Goal: Task Accomplishment & Management: Manage account settings

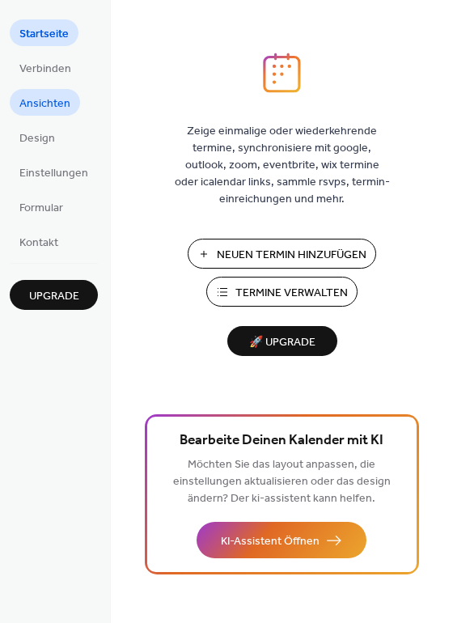
click at [34, 104] on span "Ansichten" at bounding box center [44, 103] width 51 height 17
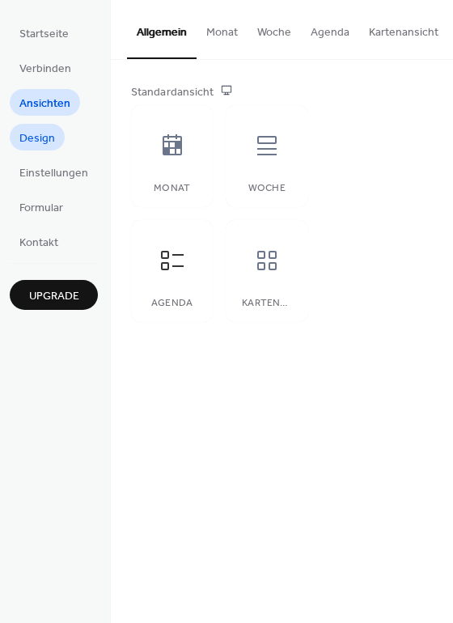
click at [32, 138] on span "Design" at bounding box center [37, 138] width 36 height 17
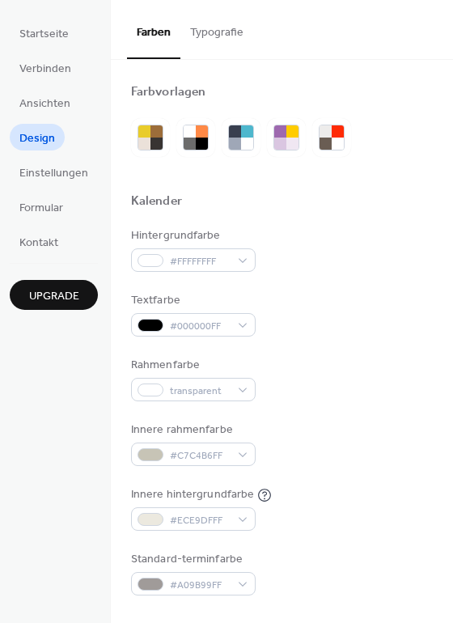
scroll to position [693, 0]
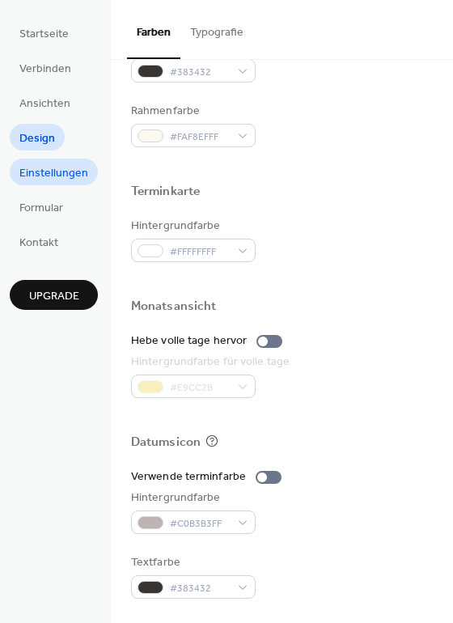
click at [44, 167] on span "Einstellungen" at bounding box center [53, 173] width 69 height 17
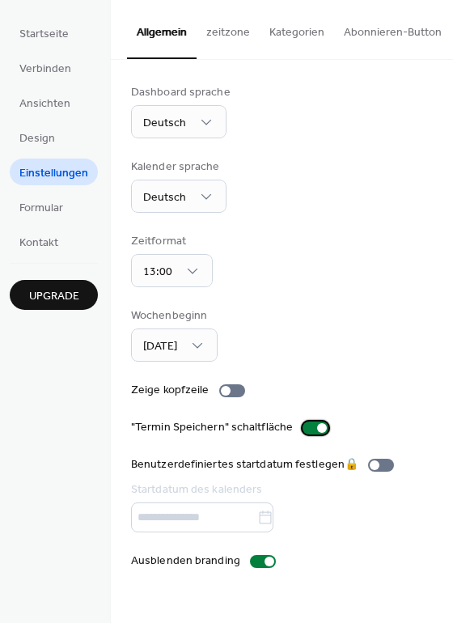
click at [317, 426] on div at bounding box center [322, 428] width 10 height 10
click at [311, 426] on div at bounding box center [316, 428] width 26 height 13
click at [227, 390] on div at bounding box center [232, 390] width 26 height 13
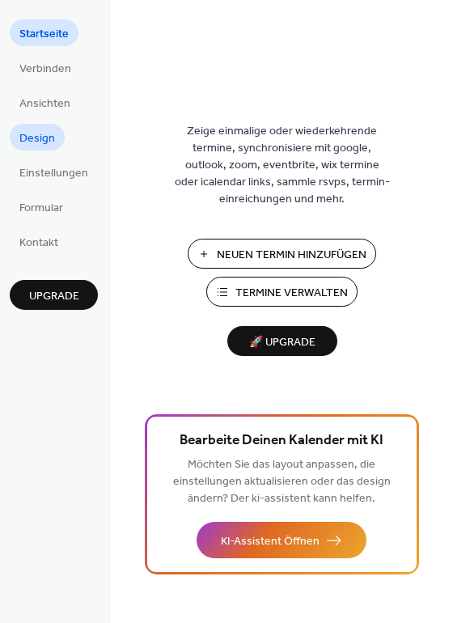
click at [56, 137] on link "Design" at bounding box center [37, 137] width 55 height 27
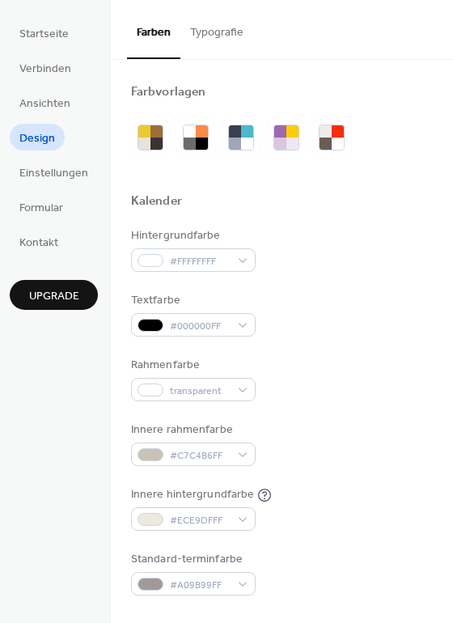
click at [229, 28] on button "Typografie" at bounding box center [216, 28] width 73 height 57
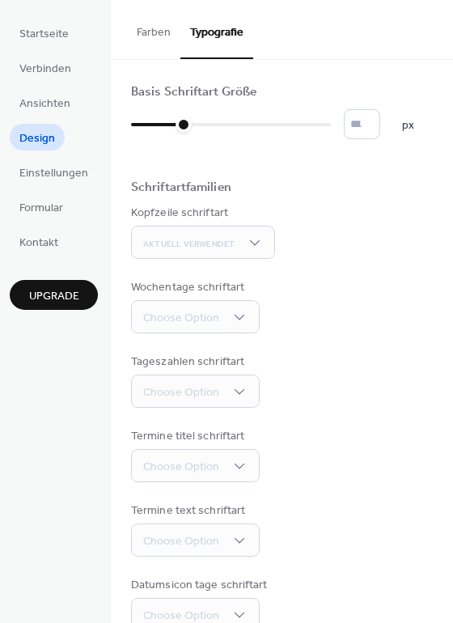
scroll to position [112, 0]
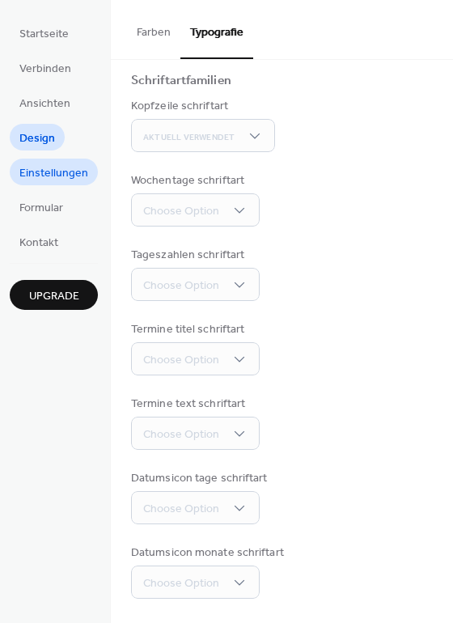
click at [32, 169] on span "Einstellungen" at bounding box center [53, 173] width 69 height 17
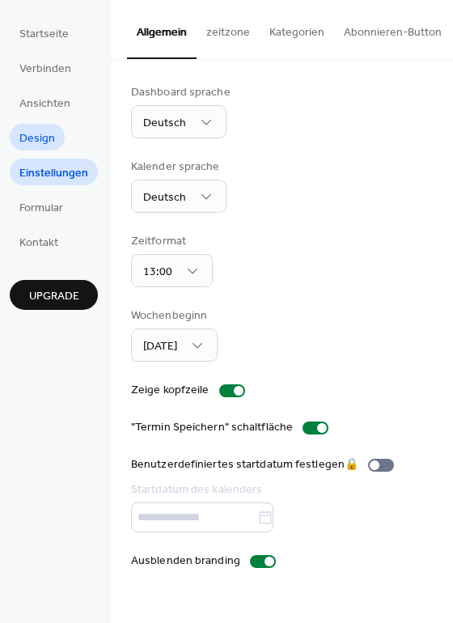
click at [46, 130] on span "Design" at bounding box center [37, 138] width 36 height 17
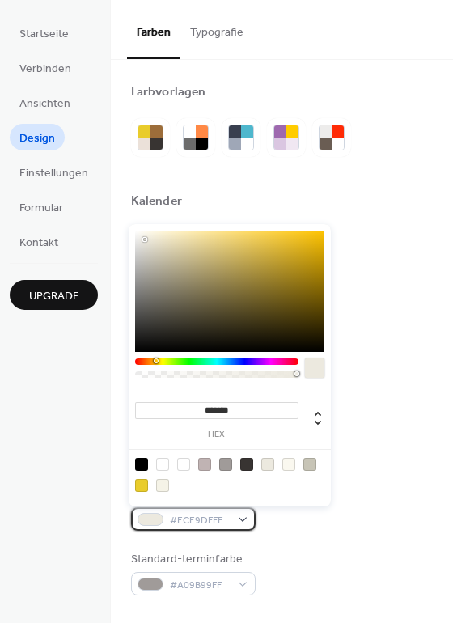
click at [144, 520] on div at bounding box center [151, 519] width 26 height 13
click at [421, 417] on div "Hintergrundfarbe #FFFFFFFF Textfarbe #000000FF Rahmenfarbe transparent Innere r…" at bounding box center [282, 411] width 302 height 368
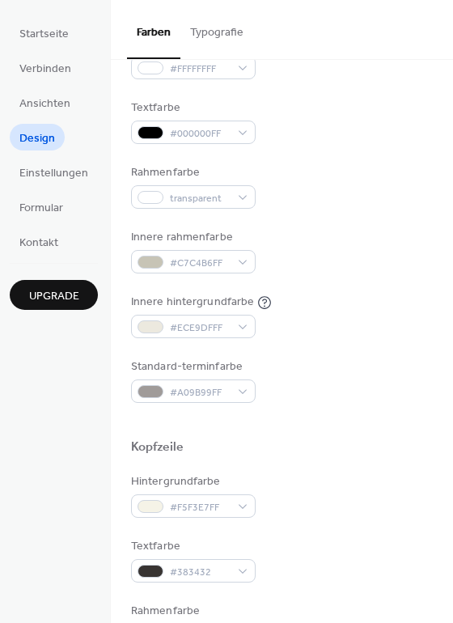
scroll to position [194, 0]
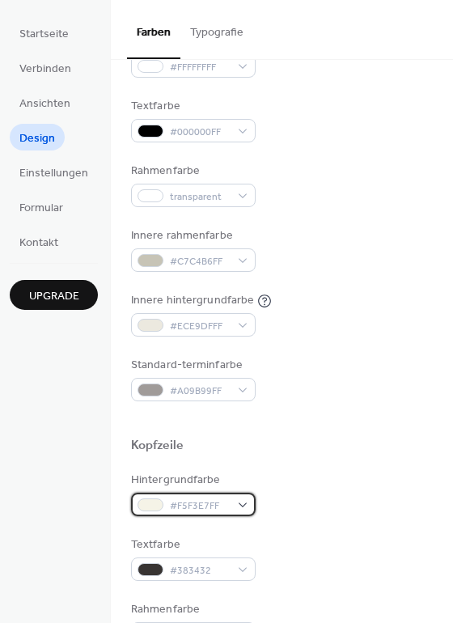
click at [151, 504] on div at bounding box center [151, 505] width 26 height 13
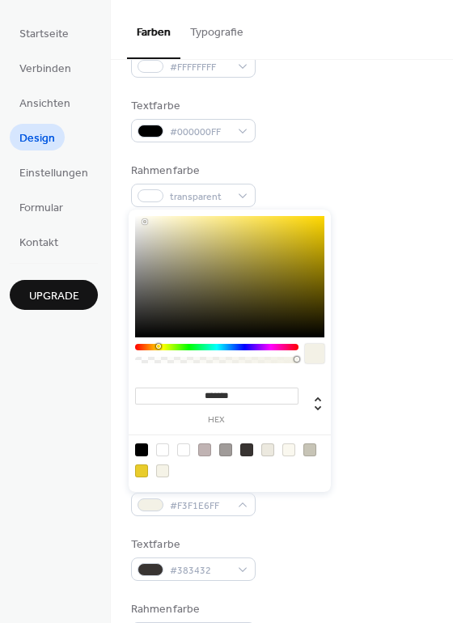
type input "*******"
click at [142, 223] on div at bounding box center [141, 222] width 3 height 3
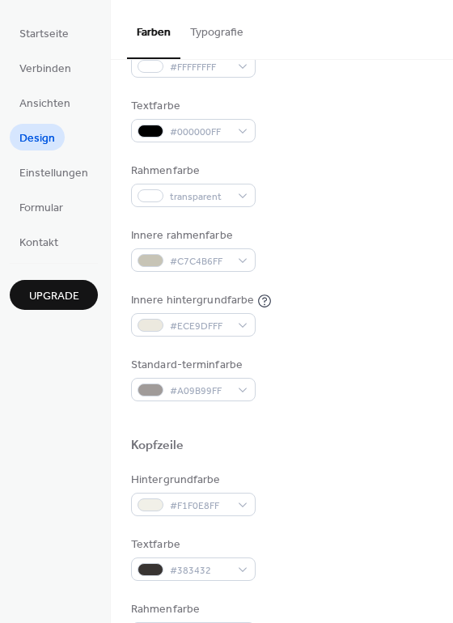
click at [419, 249] on div "Innere rahmenfarbe #C7C4B6FF" at bounding box center [282, 249] width 302 height 45
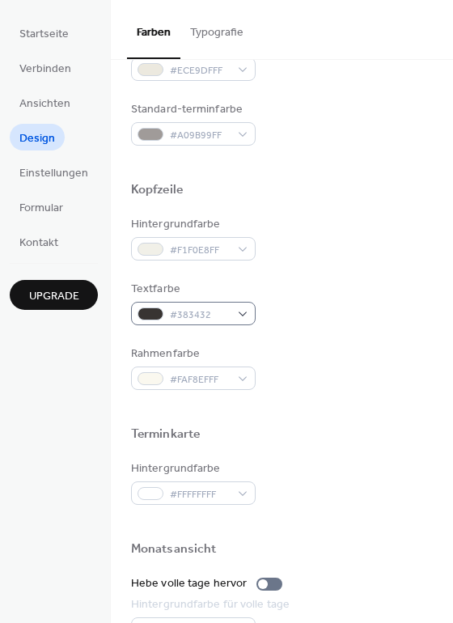
scroll to position [451, 0]
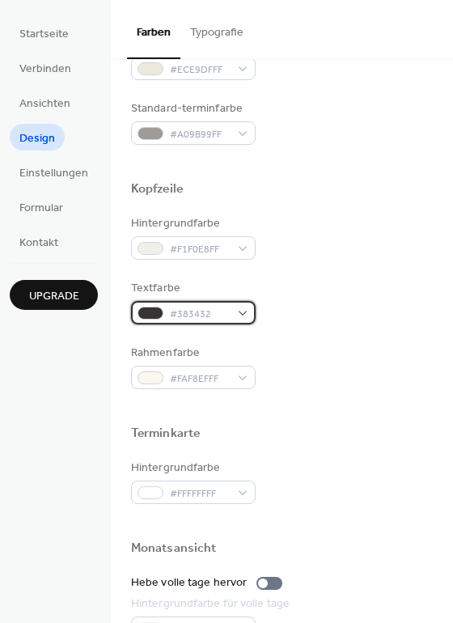
click at [148, 312] on div at bounding box center [151, 313] width 26 height 13
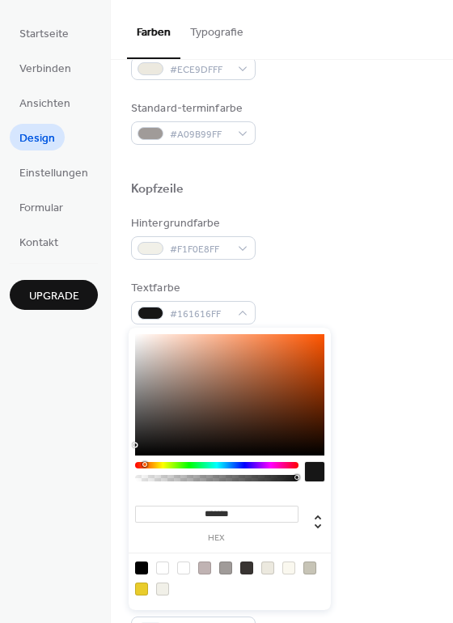
type input "*******"
drag, startPoint x: 156, startPoint y: 431, endPoint x: 113, endPoint y: 456, distance: 49.7
click at [113, 456] on body "Startseite Verbinden Ansichten Design Einstellungen Formular Kontakt Upgrade De…" at bounding box center [226, 311] width 453 height 623
click at [417, 325] on div "Hintergrundfarbe #F1F0E8FF Textfarbe #000000FF Rahmenfarbe #FAF8EFFF" at bounding box center [282, 302] width 302 height 174
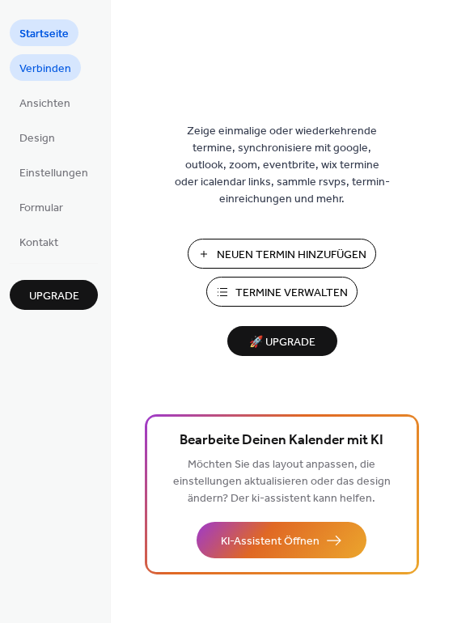
click at [49, 72] on span "Verbinden" at bounding box center [45, 69] width 52 height 17
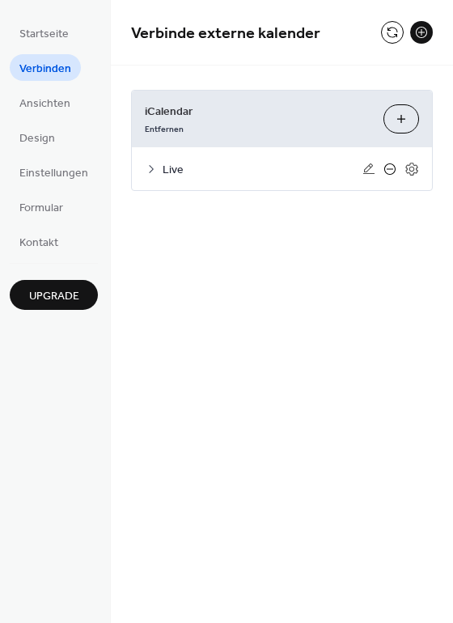
click at [393, 168] on icon at bounding box center [390, 169] width 13 height 13
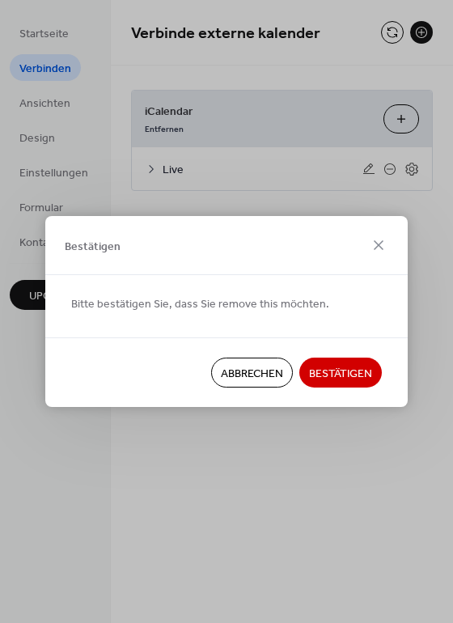
click at [338, 367] on span "Bestätigen" at bounding box center [340, 374] width 63 height 17
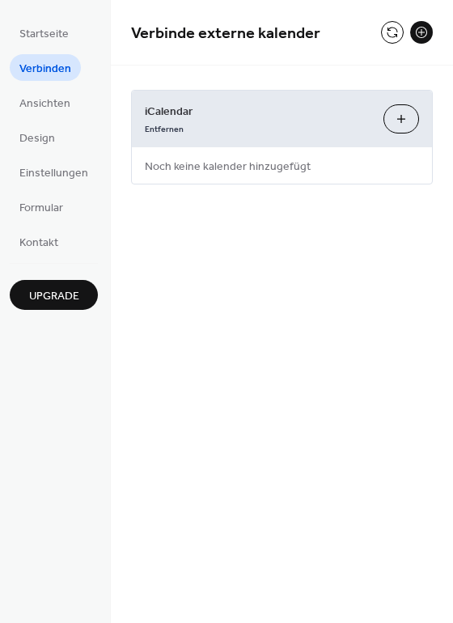
click at [396, 120] on button "icalendar Hinzufügen" at bounding box center [402, 118] width 36 height 29
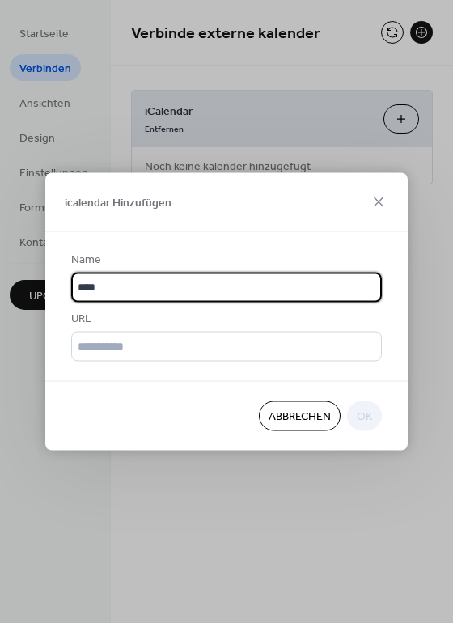
type input "****"
drag, startPoint x: 173, startPoint y: 329, endPoint x: 172, endPoint y: 342, distance: 13.0
click at [173, 330] on div "URL" at bounding box center [226, 336] width 311 height 51
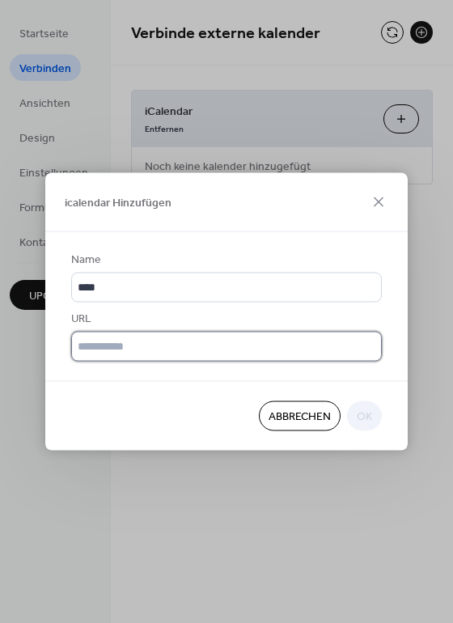
click at [176, 353] on input "text" at bounding box center [226, 347] width 311 height 30
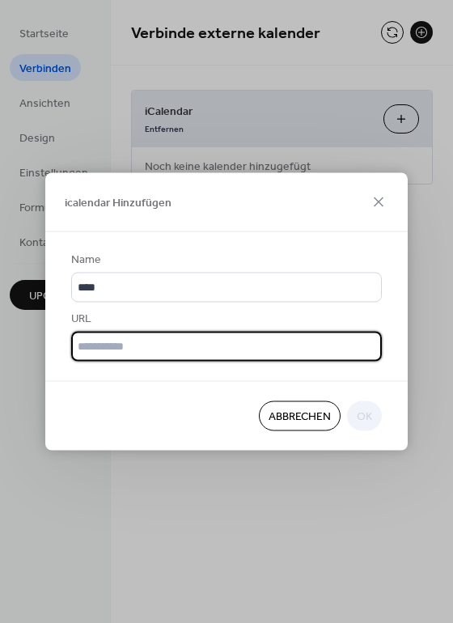
paste input "**********"
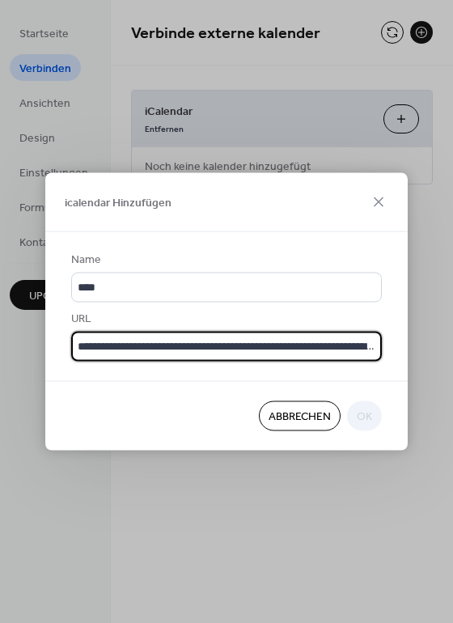
scroll to position [0, 617]
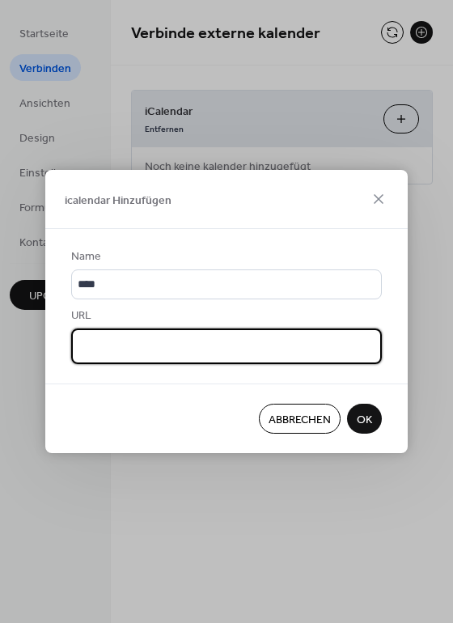
type input "**********"
click at [363, 424] on span "OK" at bounding box center [364, 420] width 15 height 17
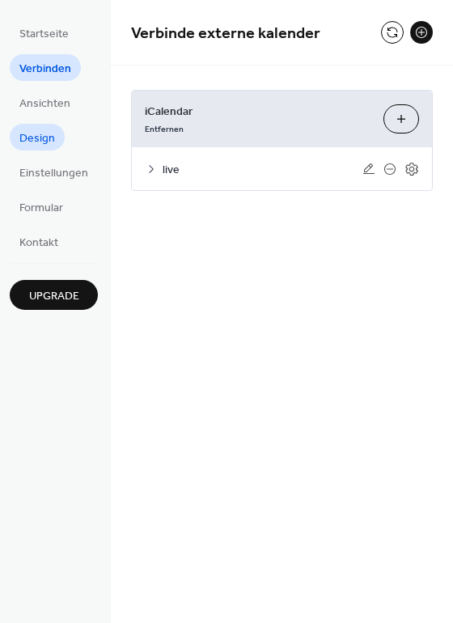
click at [42, 134] on span "Design" at bounding box center [37, 138] width 36 height 17
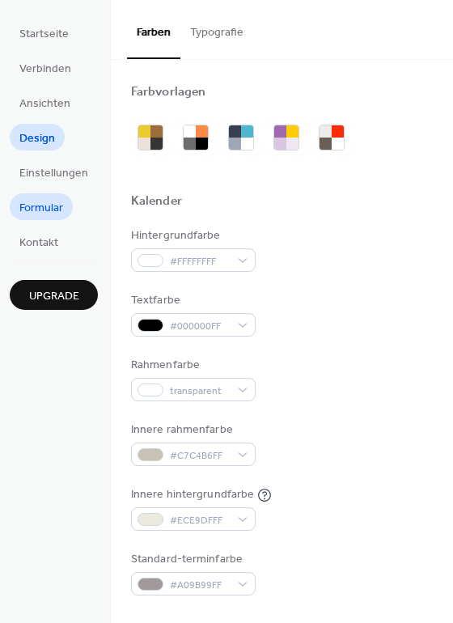
click at [48, 205] on span "Formular" at bounding box center [41, 208] width 44 height 17
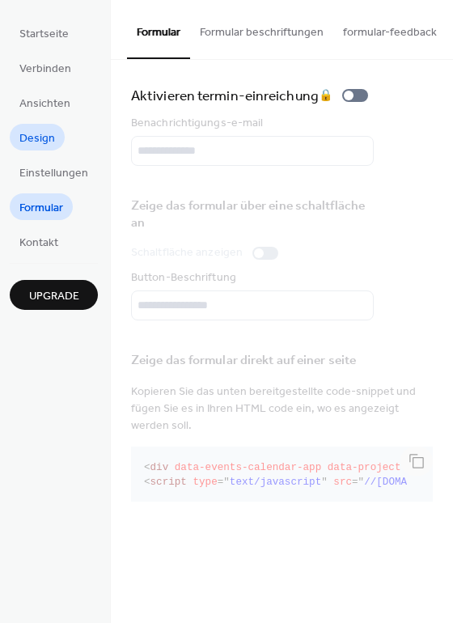
click at [41, 146] on span "Design" at bounding box center [37, 138] width 36 height 17
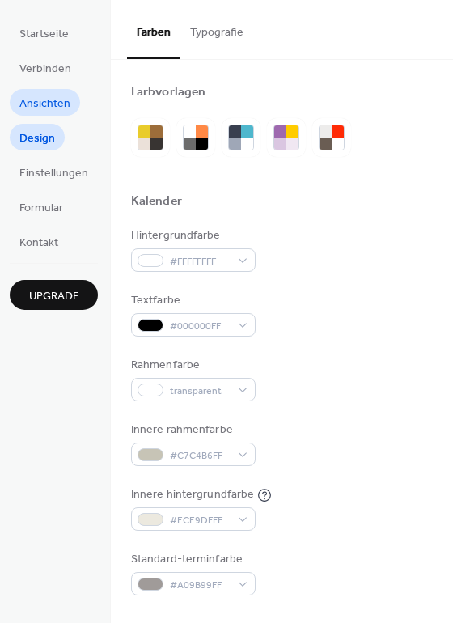
click at [47, 106] on span "Ansichten" at bounding box center [44, 103] width 51 height 17
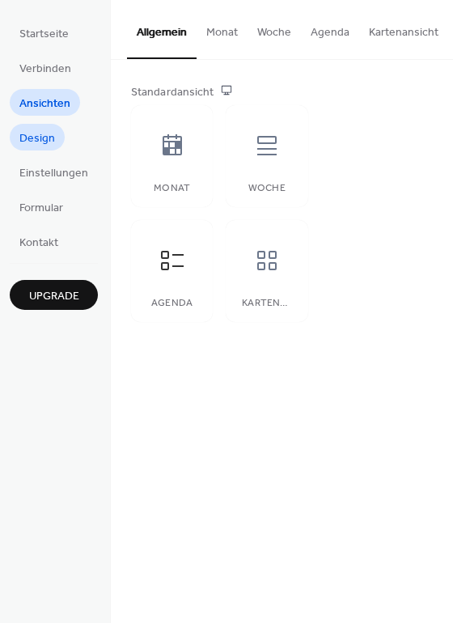
click at [45, 142] on span "Design" at bounding box center [37, 138] width 36 height 17
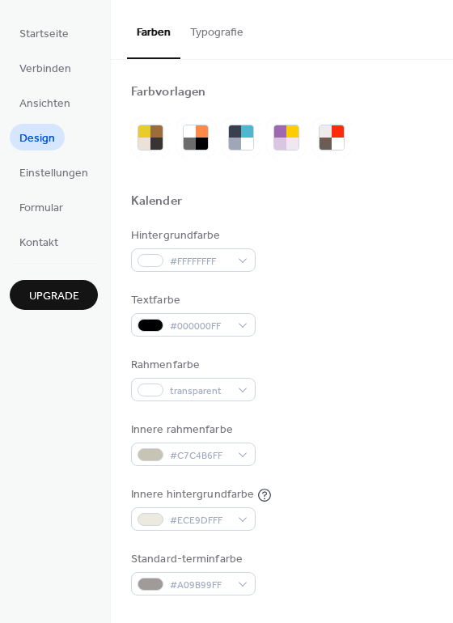
click at [228, 31] on button "Typografie" at bounding box center [216, 28] width 73 height 57
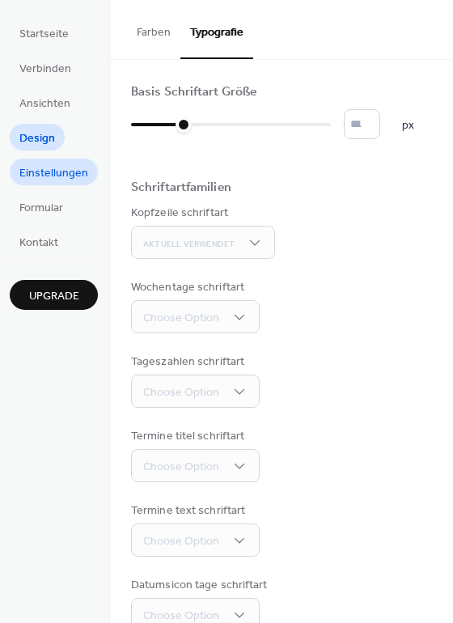
click at [58, 176] on span "Einstellungen" at bounding box center [53, 173] width 69 height 17
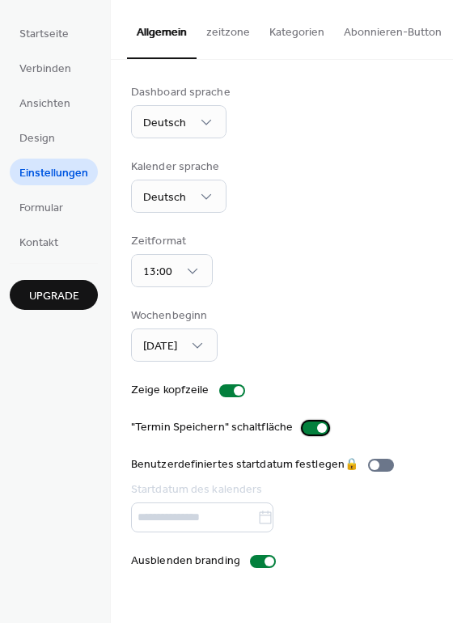
click at [317, 426] on div at bounding box center [322, 428] width 10 height 10
click at [312, 426] on div at bounding box center [316, 428] width 26 height 13
click at [234, 393] on div at bounding box center [239, 391] width 10 height 10
click at [232, 393] on div at bounding box center [232, 390] width 26 height 13
click at [54, 208] on span "Formular" at bounding box center [41, 208] width 44 height 17
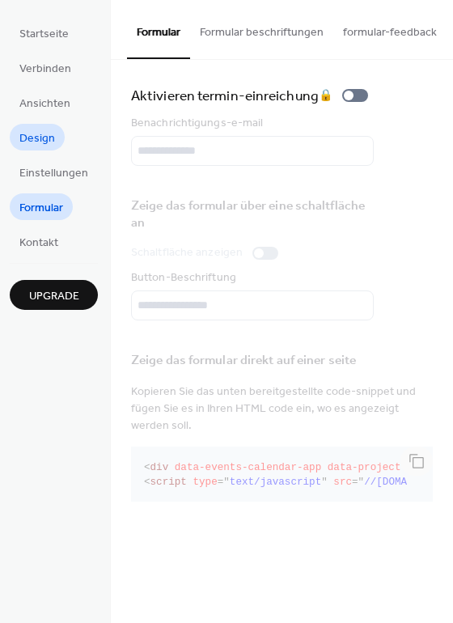
click at [31, 135] on span "Design" at bounding box center [37, 138] width 36 height 17
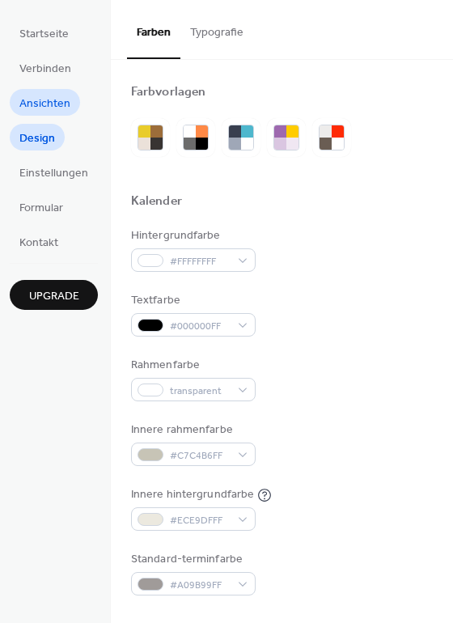
click at [46, 104] on span "Ansichten" at bounding box center [44, 103] width 51 height 17
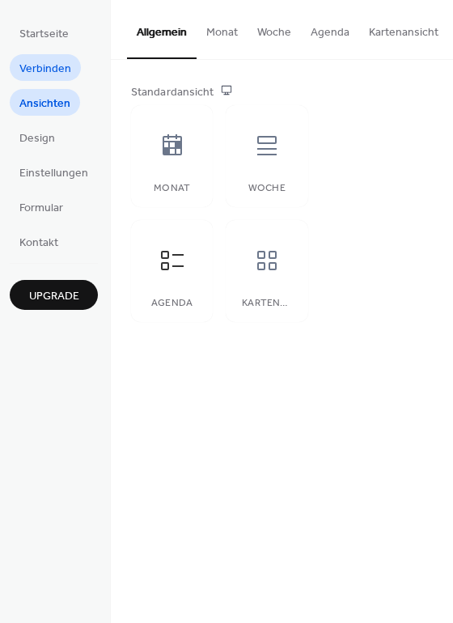
click at [50, 74] on span "Verbinden" at bounding box center [45, 69] width 52 height 17
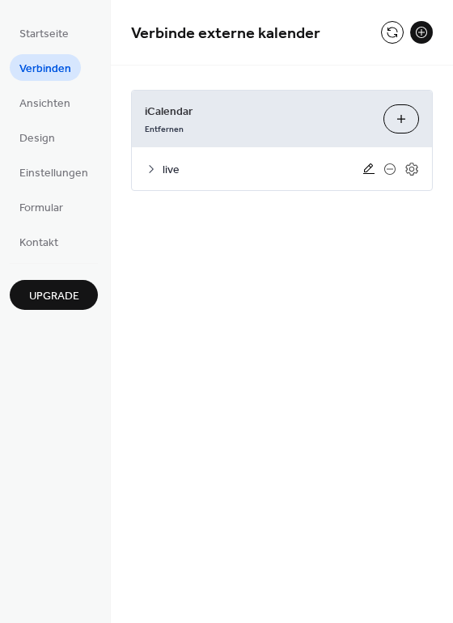
click at [369, 169] on icon at bounding box center [368, 168] width 11 height 11
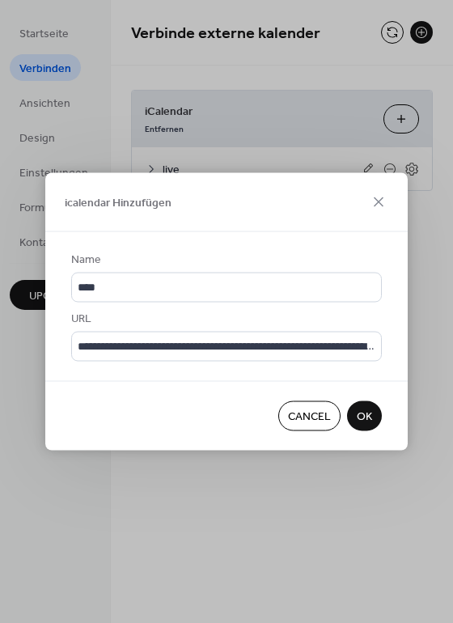
click at [360, 421] on span "OK" at bounding box center [364, 417] width 15 height 17
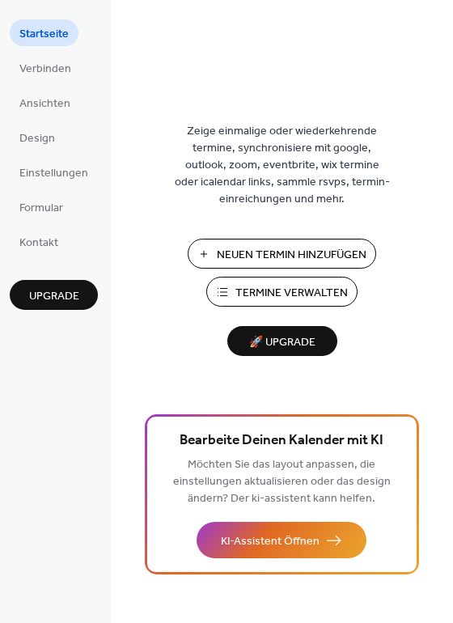
click at [319, 290] on span "Termine Verwalten" at bounding box center [292, 293] width 112 height 17
click at [49, 211] on span "Formular" at bounding box center [41, 208] width 44 height 17
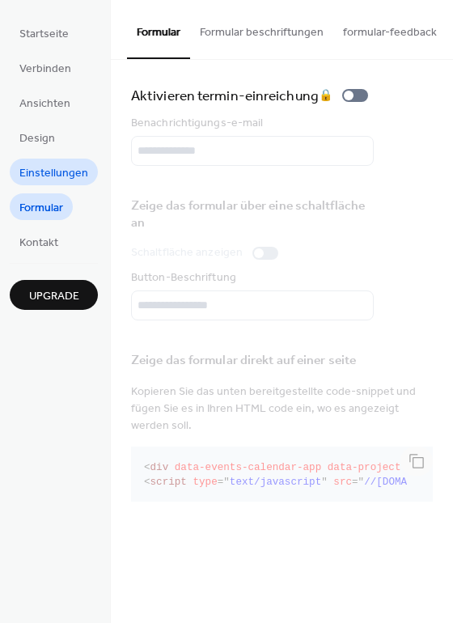
click at [44, 175] on span "Einstellungen" at bounding box center [53, 173] width 69 height 17
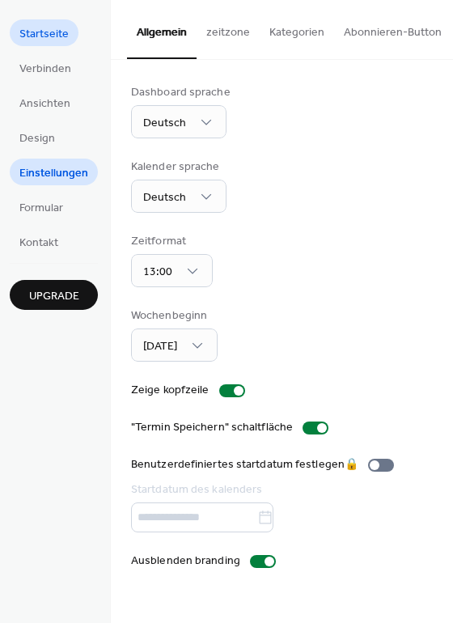
click at [45, 36] on span "Startseite" at bounding box center [43, 34] width 49 height 17
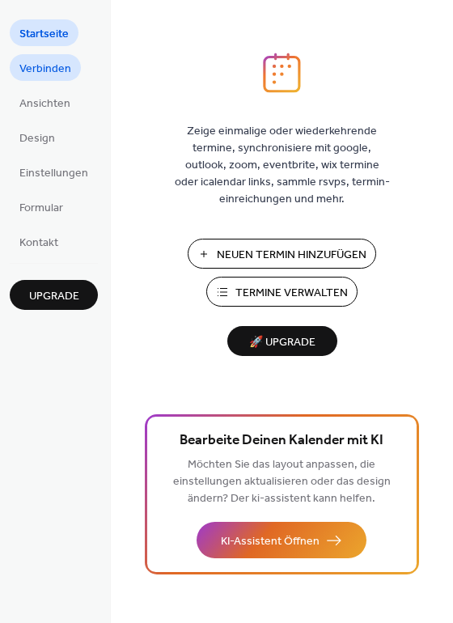
click at [45, 66] on span "Verbinden" at bounding box center [45, 69] width 52 height 17
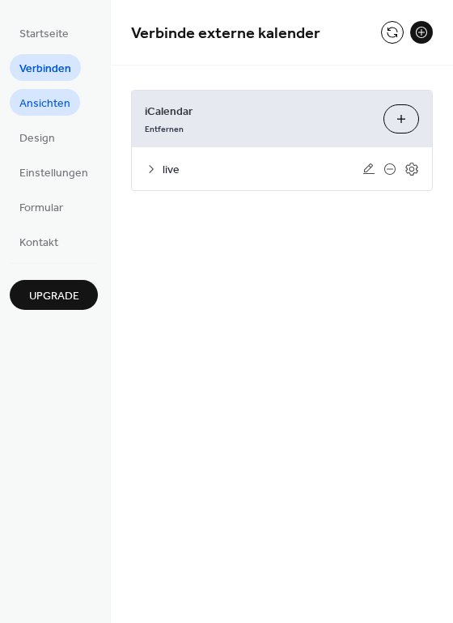
click at [50, 95] on span "Ansichten" at bounding box center [44, 103] width 51 height 17
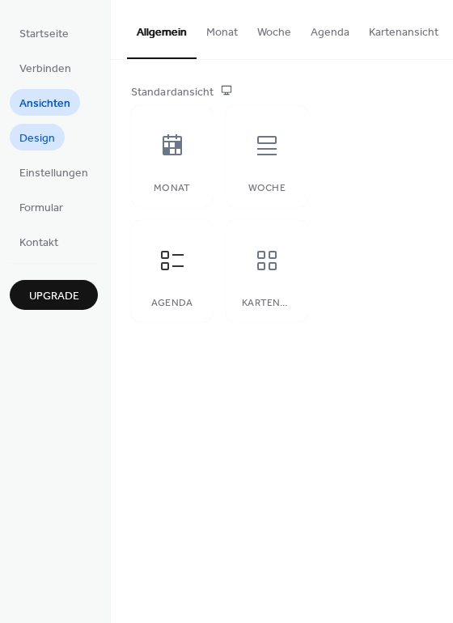
click at [36, 136] on span "Design" at bounding box center [37, 138] width 36 height 17
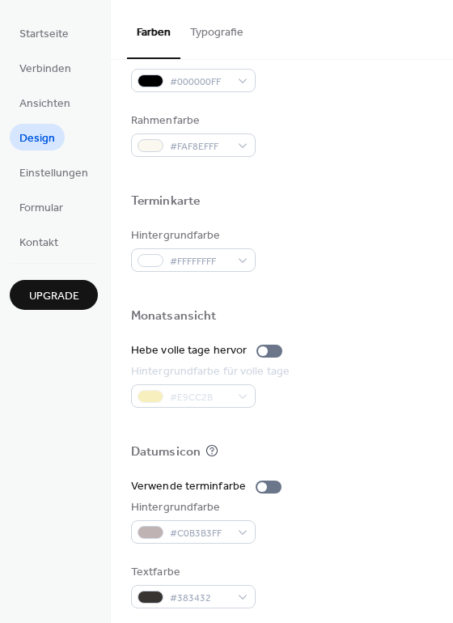
scroll to position [693, 0]
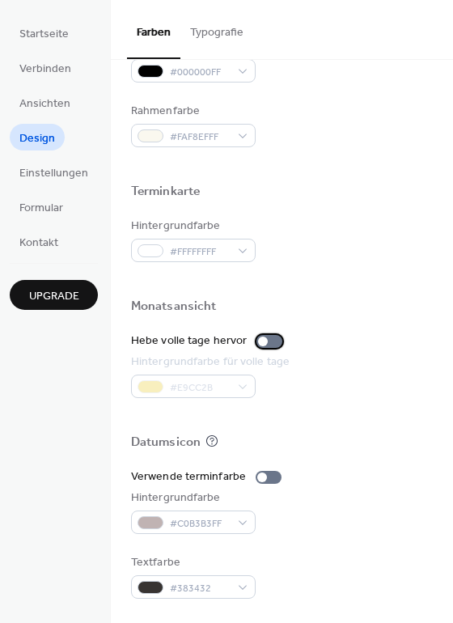
click at [263, 344] on div at bounding box center [270, 341] width 26 height 13
click at [271, 344] on div at bounding box center [276, 342] width 10 height 10
click at [258, 477] on div at bounding box center [262, 478] width 10 height 10
click at [258, 477] on div at bounding box center [269, 477] width 26 height 13
click at [53, 178] on span "Einstellungen" at bounding box center [53, 173] width 69 height 17
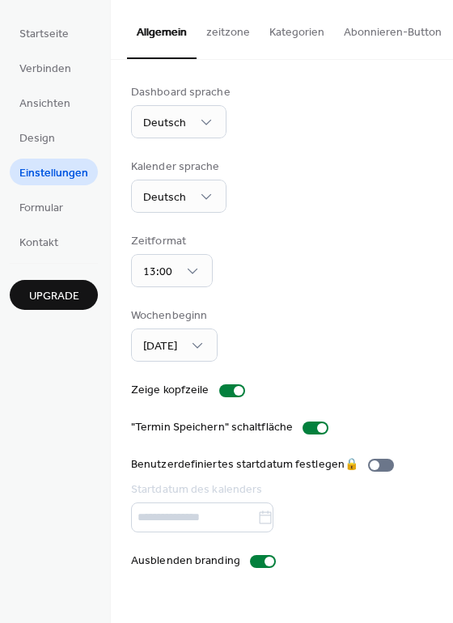
click at [218, 36] on button "zeitzone" at bounding box center [228, 28] width 63 height 57
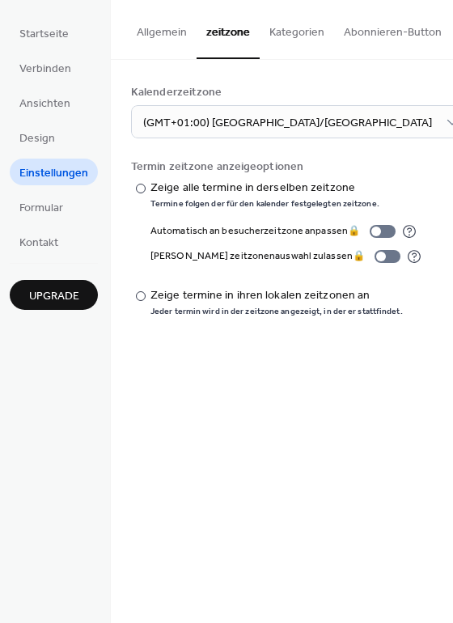
click at [362, 30] on button "Abonnieren-Button" at bounding box center [392, 28] width 117 height 57
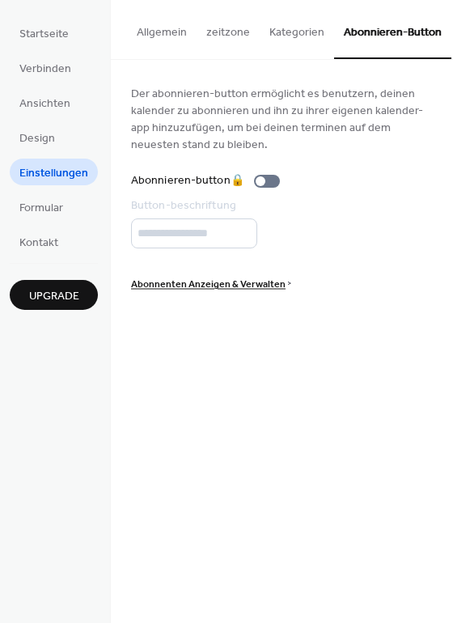
click at [172, 34] on button "Allgemein" at bounding box center [162, 28] width 70 height 57
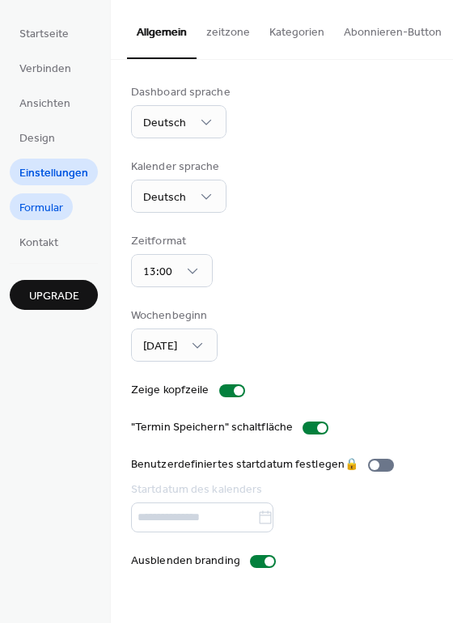
click at [48, 206] on span "Formular" at bounding box center [41, 208] width 44 height 17
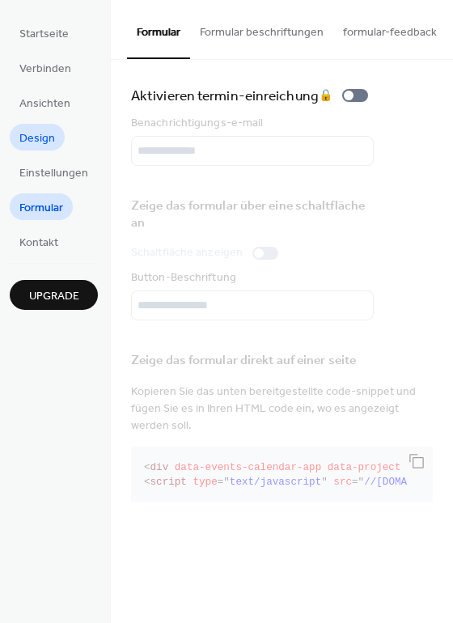
drag, startPoint x: 51, startPoint y: 152, endPoint x: 49, endPoint y: 143, distance: 9.2
click at [50, 148] on ul "Startseite Verbinden Ansichten Design Einstellungen Formular Kontakt" at bounding box center [54, 137] width 88 height 236
click at [49, 142] on span "Design" at bounding box center [37, 138] width 36 height 17
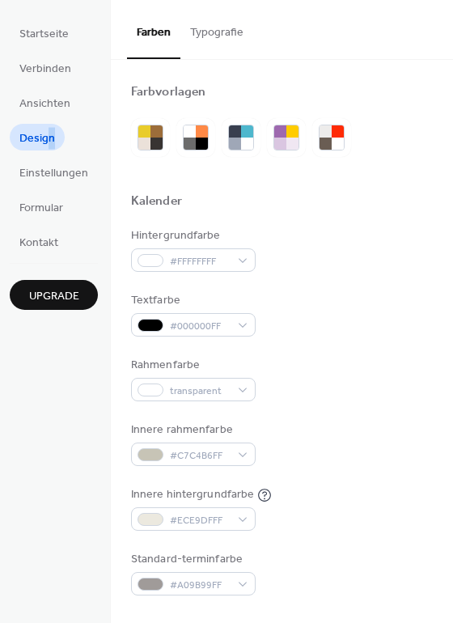
click at [219, 33] on button "Typografie" at bounding box center [216, 28] width 73 height 57
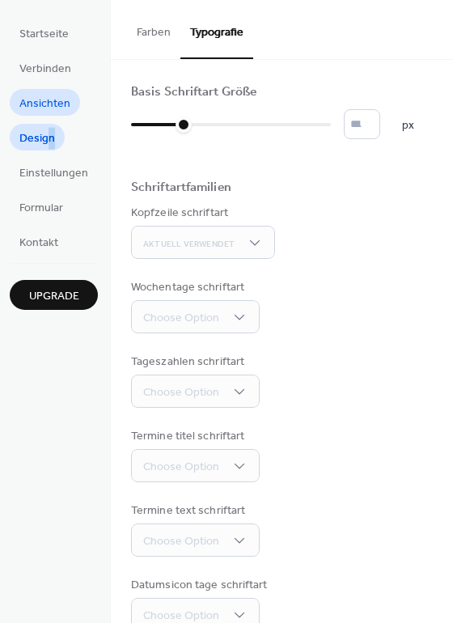
click at [33, 103] on span "Ansichten" at bounding box center [44, 103] width 51 height 17
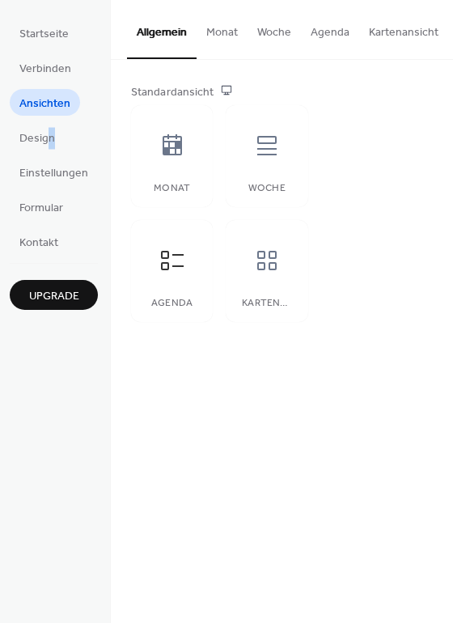
click at [384, 28] on button "Kartenansicht" at bounding box center [403, 28] width 89 height 57
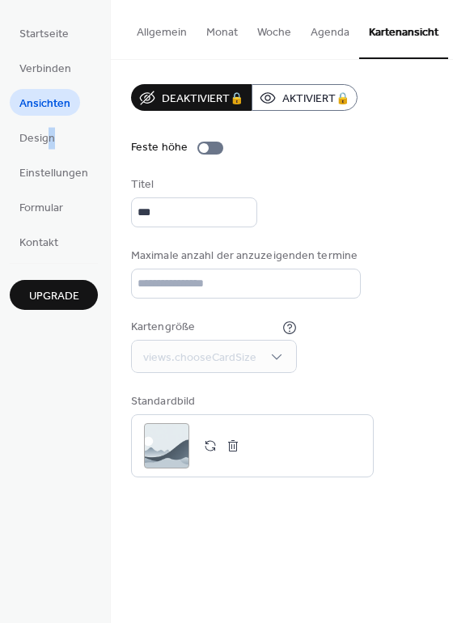
click at [330, 35] on button "Agenda" at bounding box center [330, 28] width 58 height 57
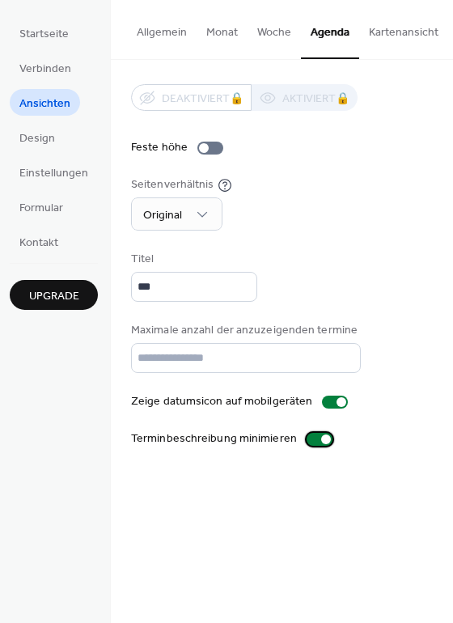
click at [321, 444] on div at bounding box center [326, 440] width 10 height 10
click at [318, 446] on div at bounding box center [320, 439] width 26 height 13
click at [337, 407] on div at bounding box center [342, 402] width 10 height 10
click at [332, 409] on div at bounding box center [335, 402] width 26 height 13
click at [201, 295] on input "***" at bounding box center [194, 287] width 126 height 30
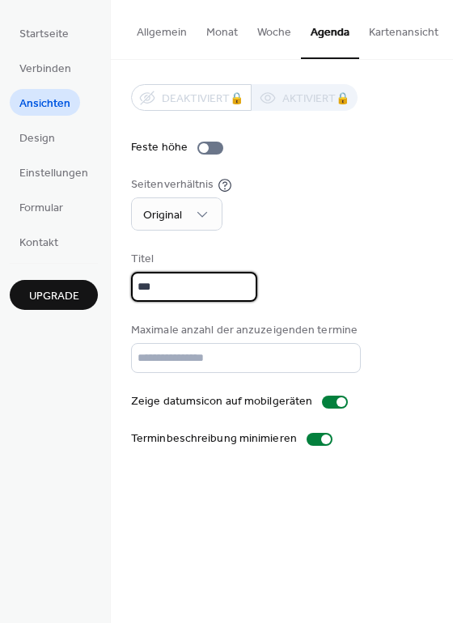
click at [422, 293] on div "Titel ***" at bounding box center [282, 276] width 302 height 51
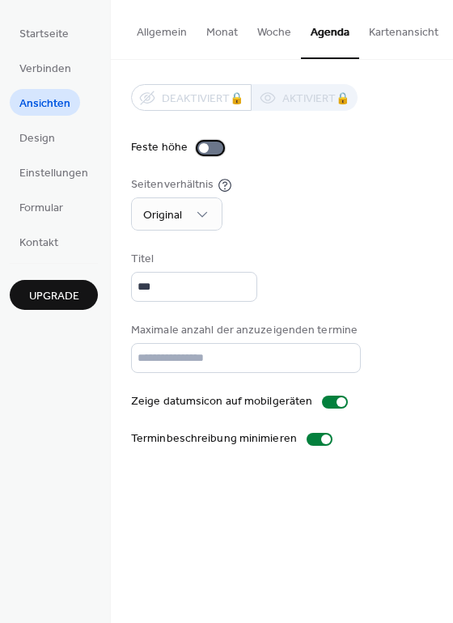
click at [203, 148] on div at bounding box center [204, 148] width 10 height 10
click at [212, 148] on div at bounding box center [217, 148] width 10 height 10
click at [163, 25] on button "Allgemein" at bounding box center [162, 28] width 70 height 57
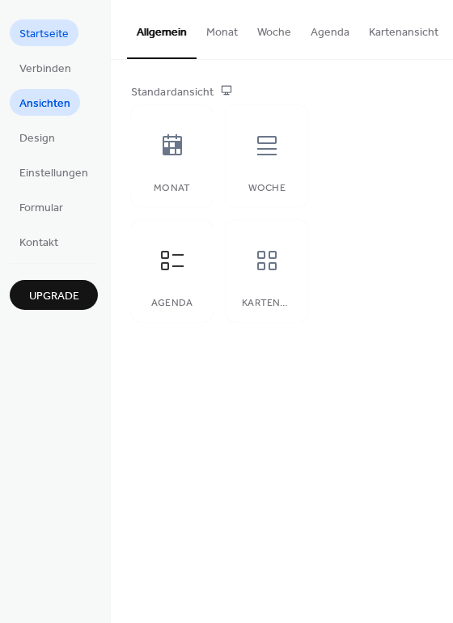
click at [38, 32] on span "Startseite" at bounding box center [43, 34] width 49 height 17
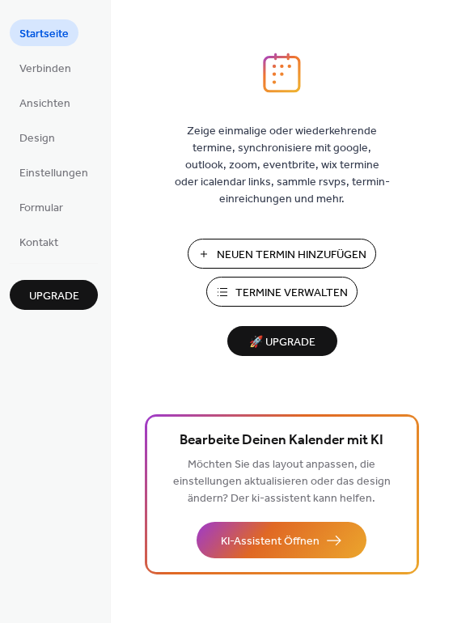
click at [278, 296] on span "Termine Verwalten" at bounding box center [292, 293] width 112 height 17
click at [56, 71] on span "Verbinden" at bounding box center [45, 69] width 52 height 17
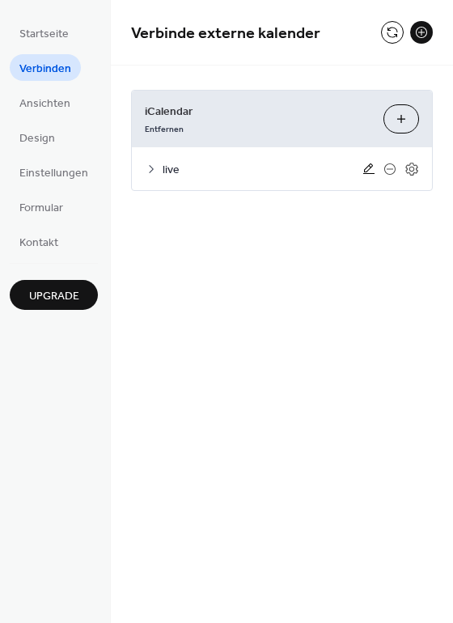
click at [366, 168] on icon at bounding box center [368, 168] width 11 height 11
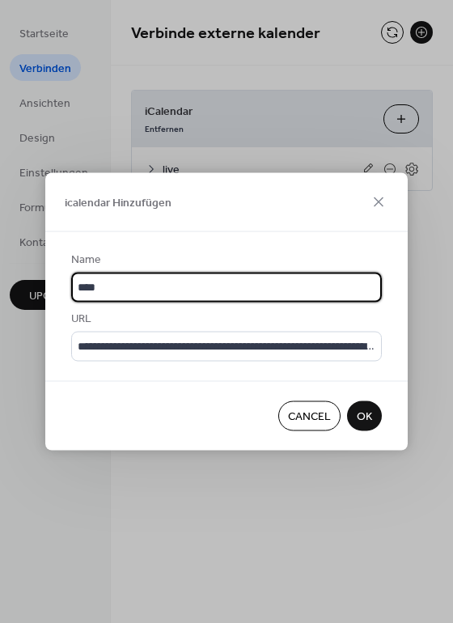
click at [336, 117] on div "**********" at bounding box center [226, 311] width 453 height 623
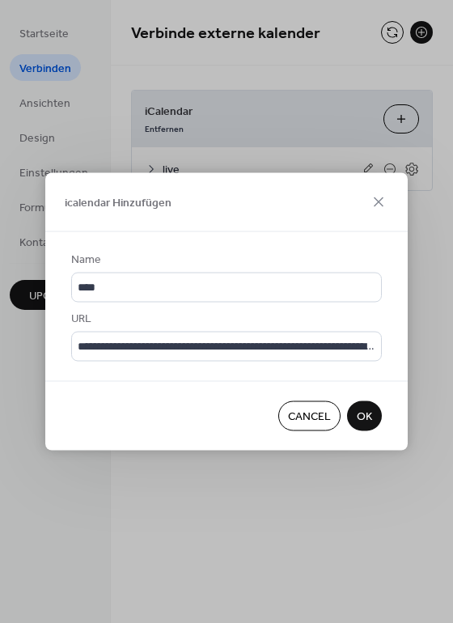
click at [303, 426] on span "Cancel" at bounding box center [309, 417] width 43 height 17
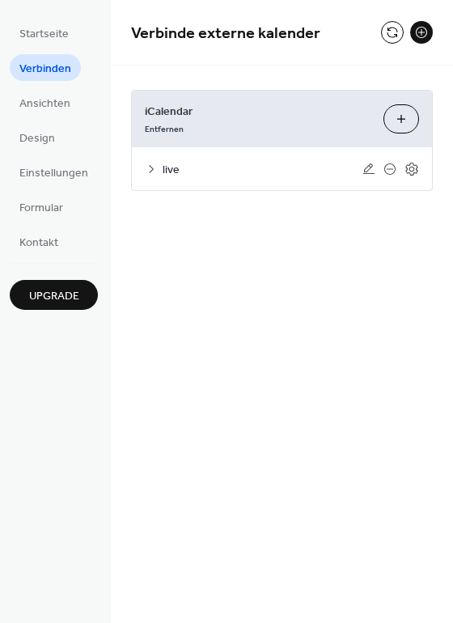
click at [404, 170] on div at bounding box center [391, 169] width 57 height 15
click at [414, 170] on icon at bounding box center [412, 169] width 6 height 6
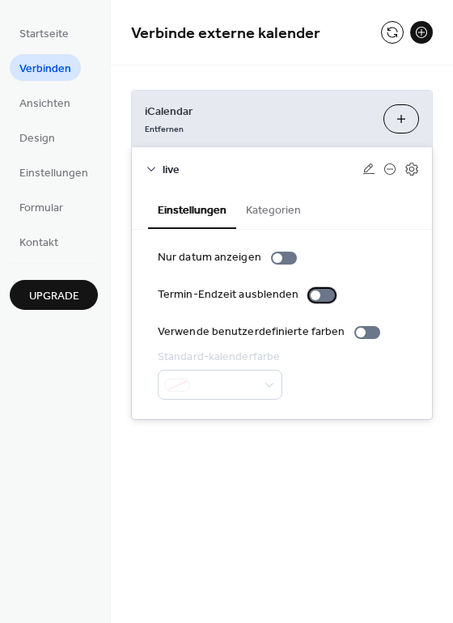
click at [311, 295] on div at bounding box center [316, 296] width 10 height 10
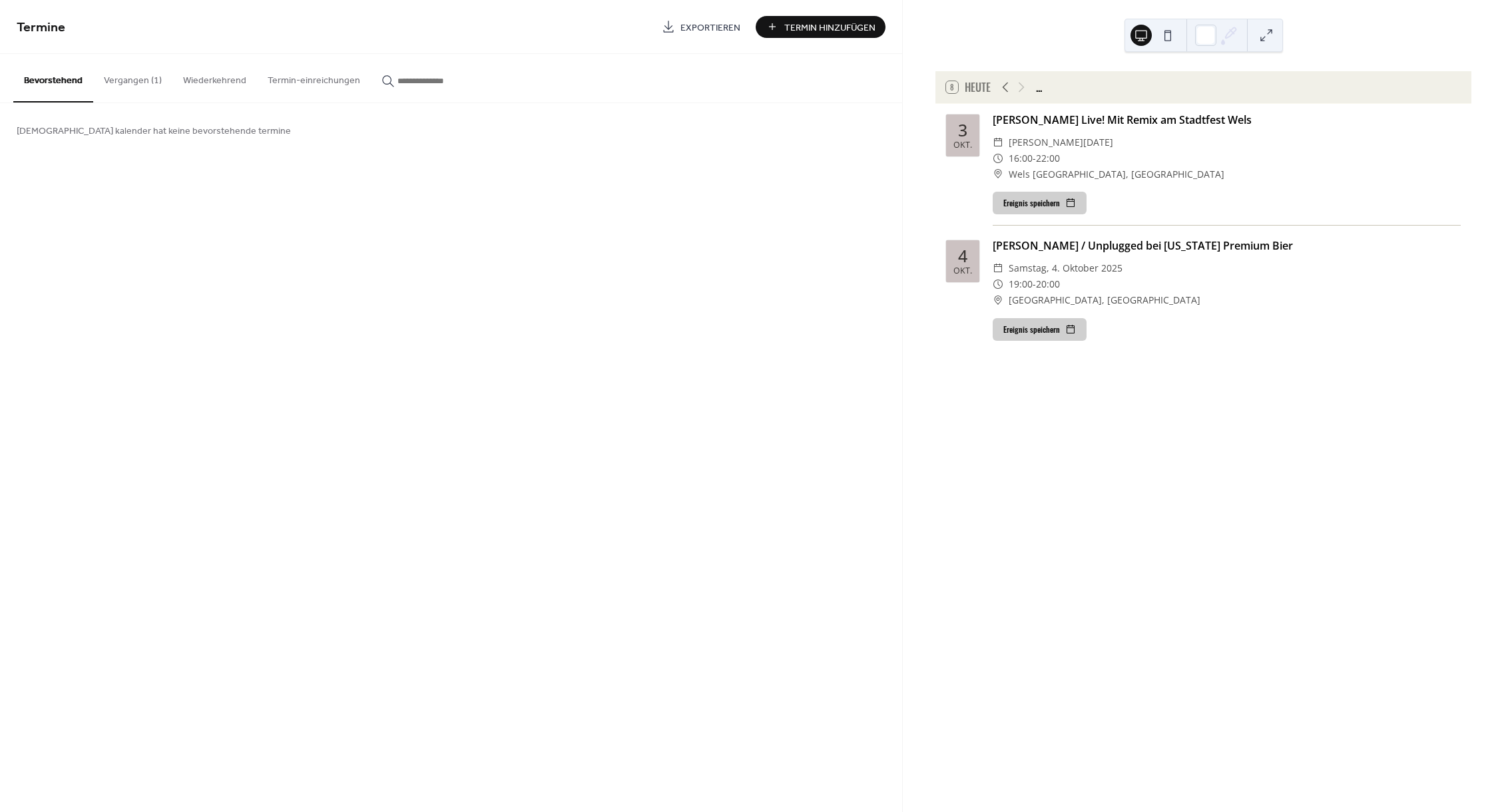
click at [140, 72] on button "Vergangen (1)" at bounding box center [132, 77] width 79 height 47
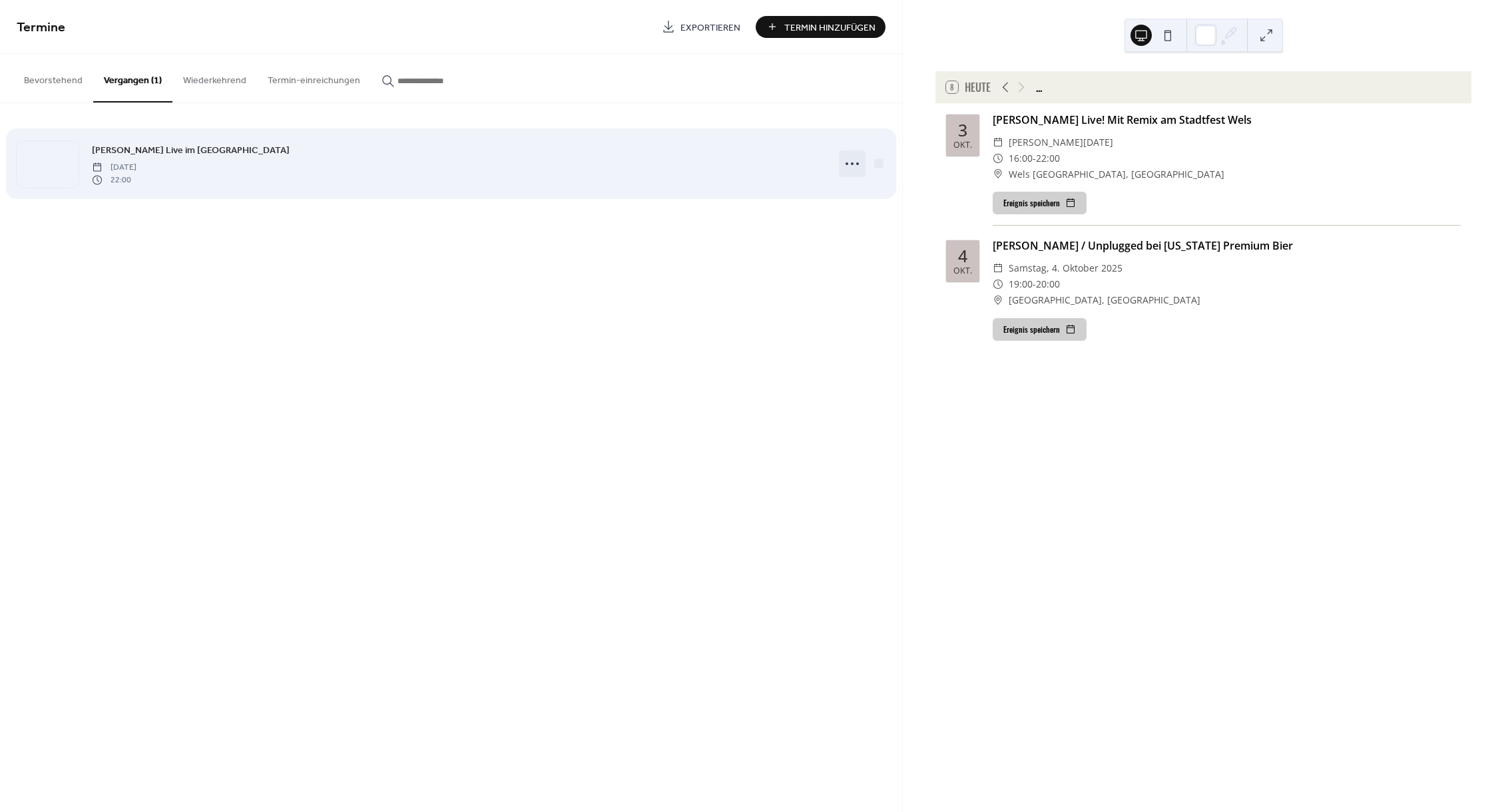
click at [861, 164] on icon at bounding box center [852, 164] width 21 height 21
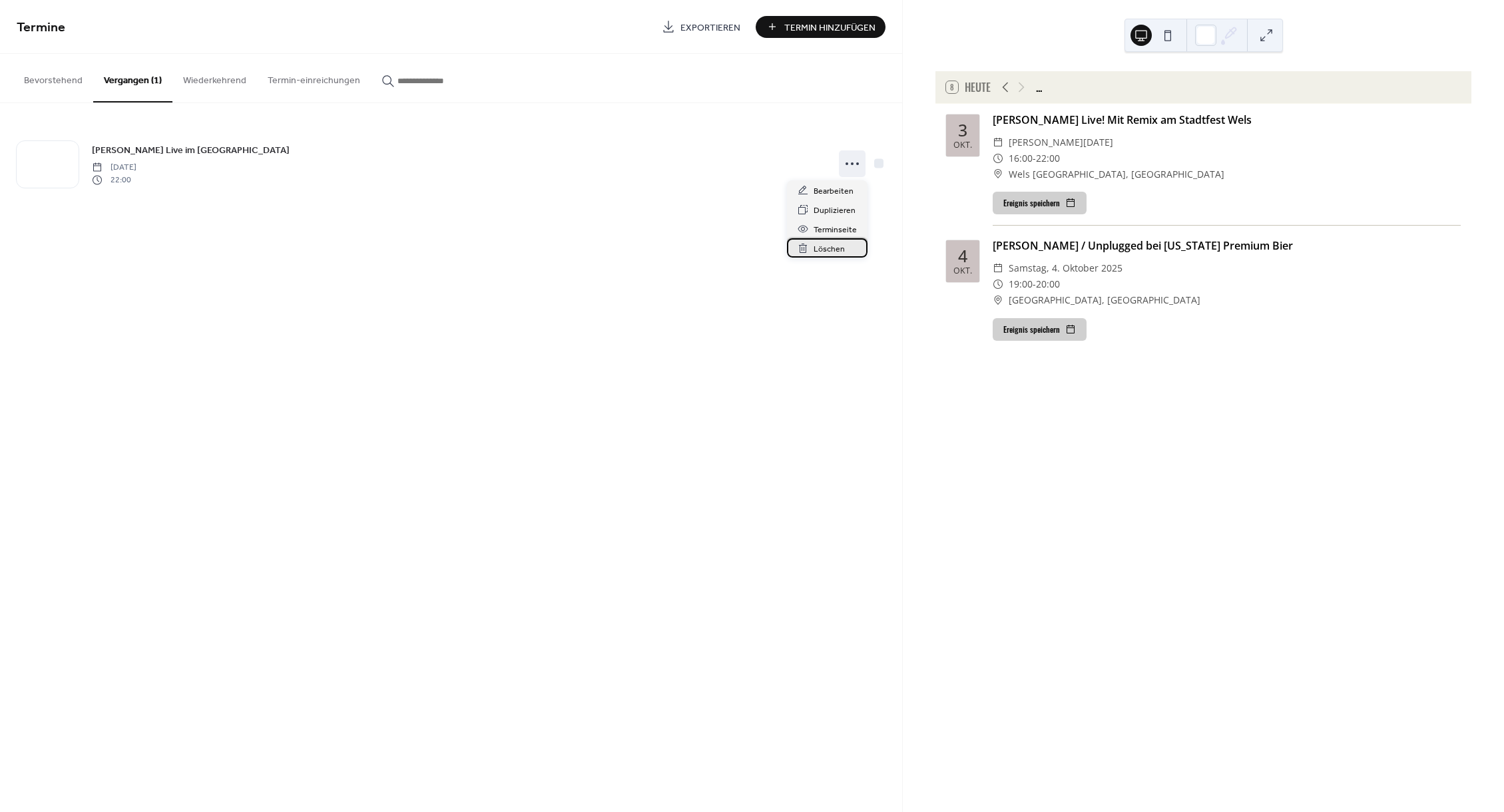
click at [844, 245] on div "Löschen" at bounding box center [828, 248] width 81 height 19
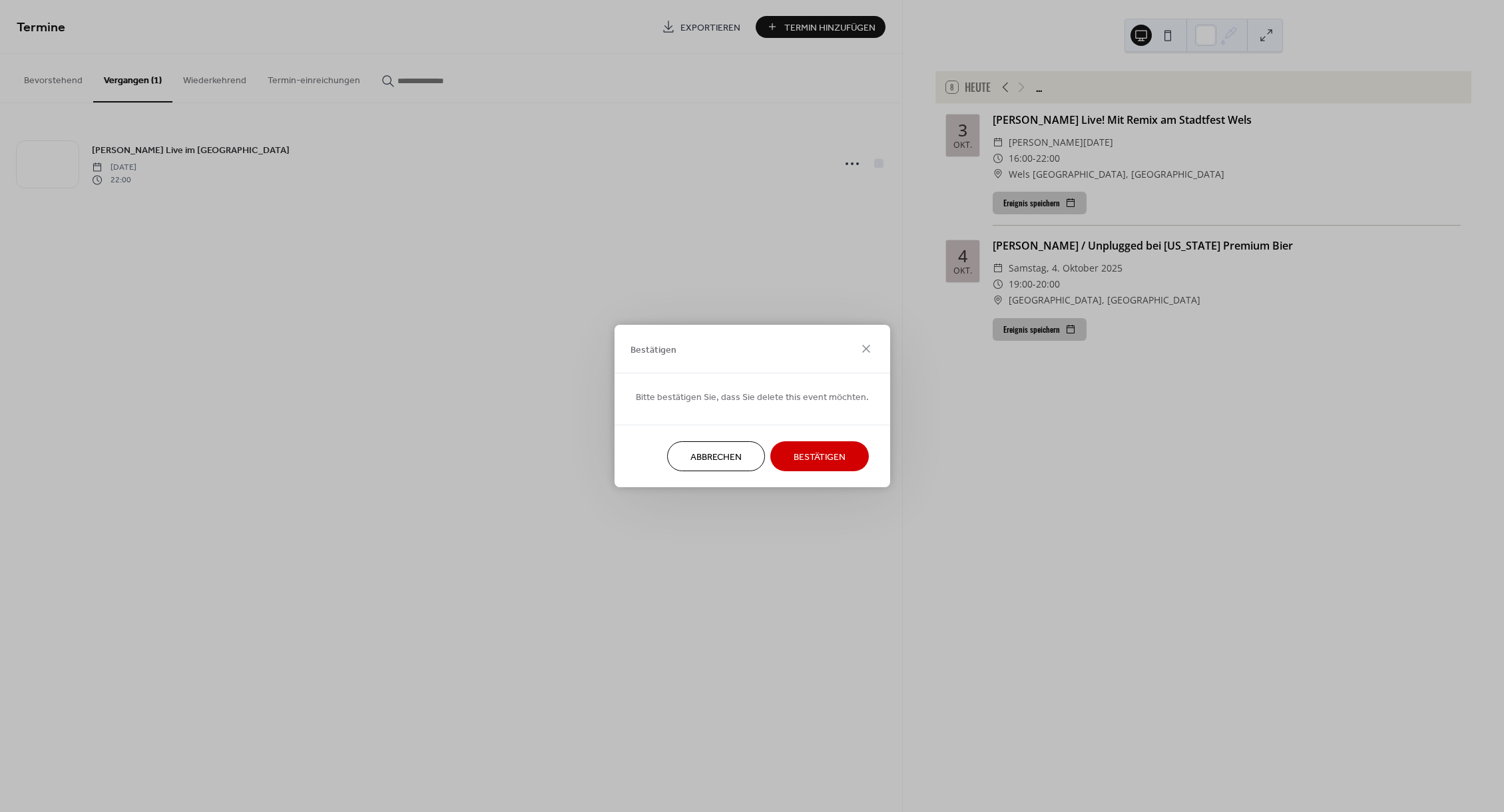
click at [847, 459] on button "Bestätigen" at bounding box center [819, 457] width 99 height 30
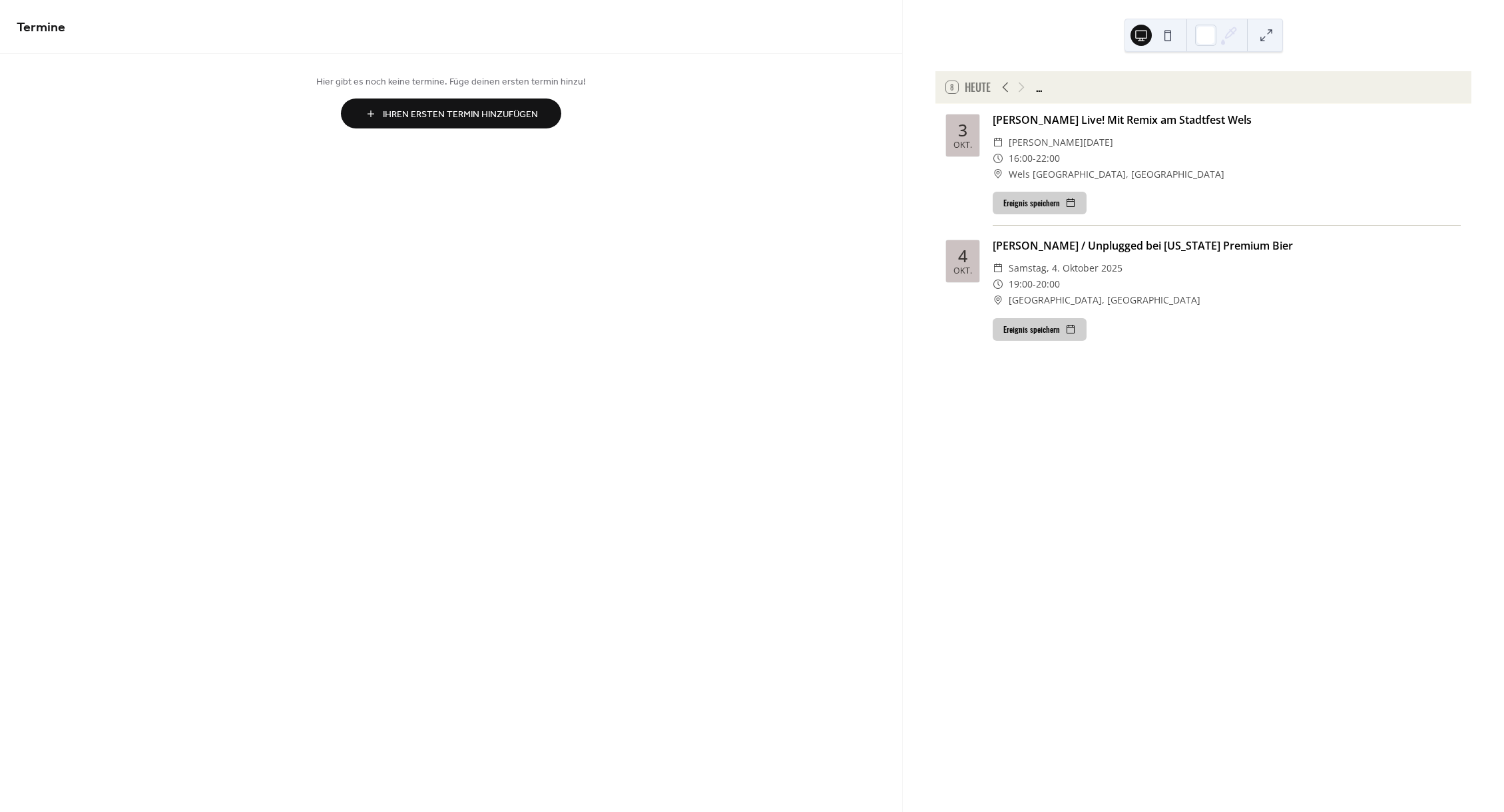
click at [1167, 39] on button at bounding box center [1168, 35] width 21 height 21
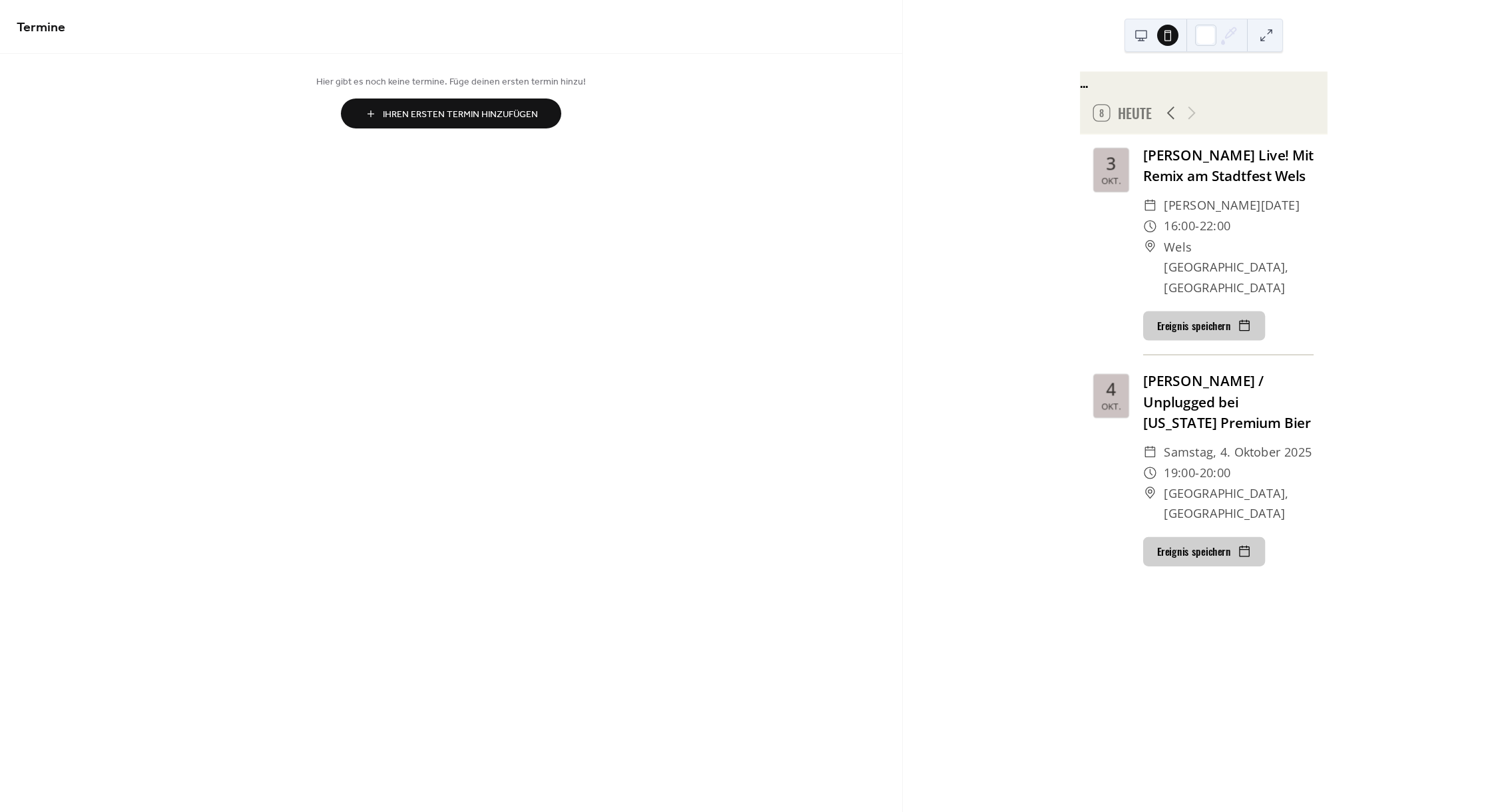
click at [1138, 33] on button at bounding box center [1141, 35] width 21 height 21
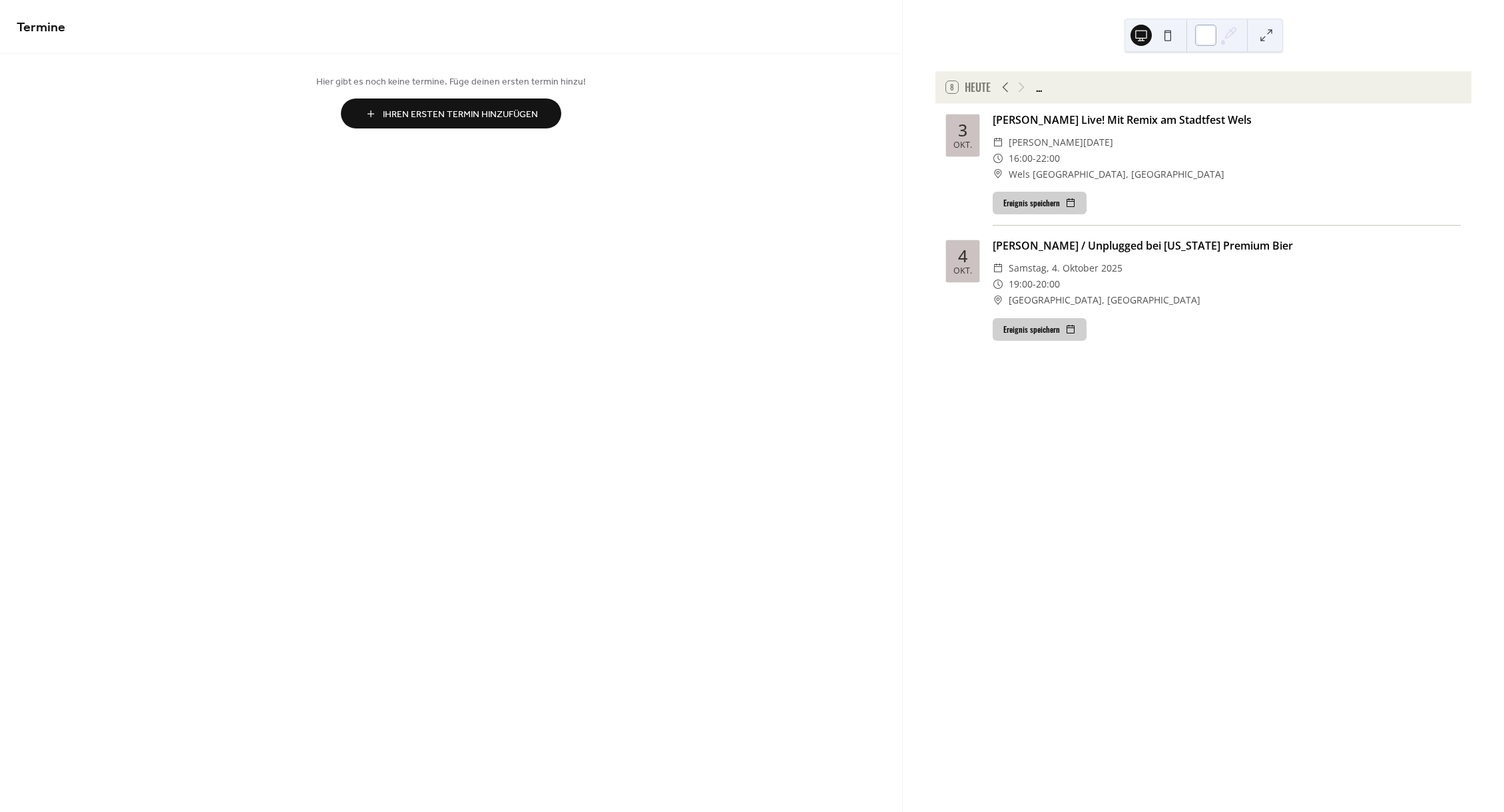
click at [1208, 36] on div at bounding box center [1206, 35] width 21 height 21
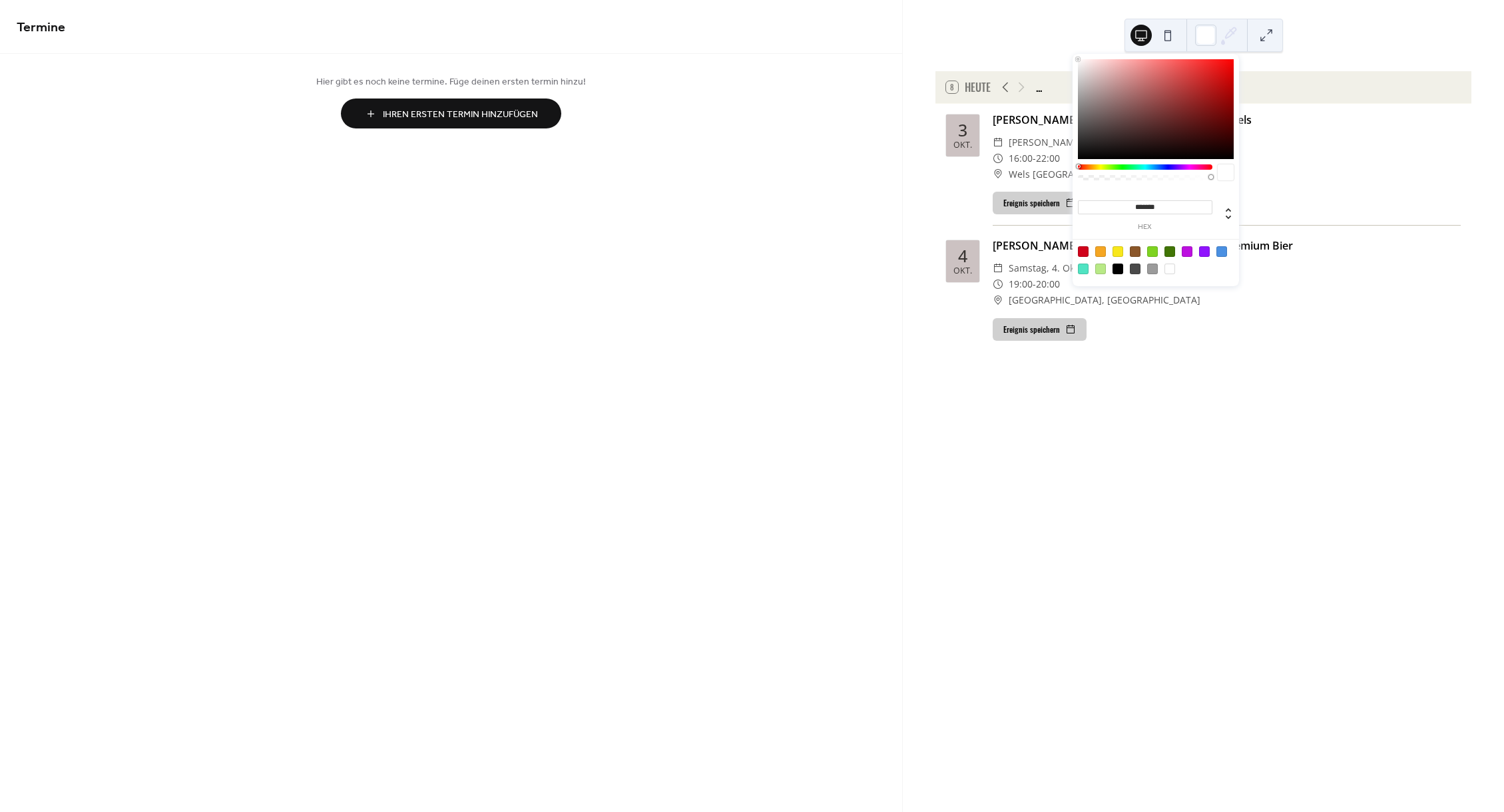
click at [1367, 35] on div "8 Heute ... 3 Okt. Georg Neumann Live! Mit Remix am Stadtfest Wels ​ Freitag, 3…" at bounding box center [1203, 406] width 601 height 812
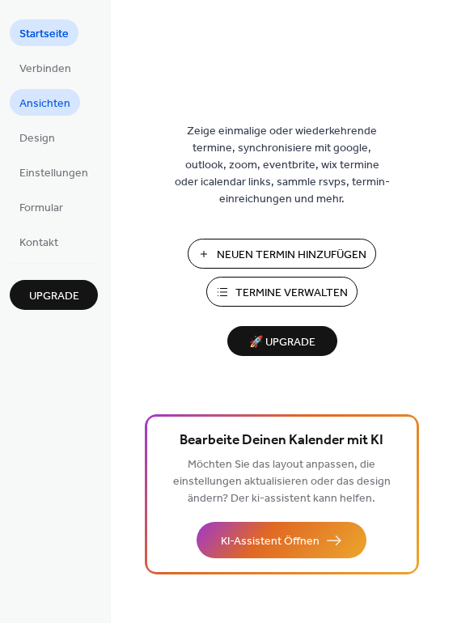
click at [41, 108] on span "Ansichten" at bounding box center [44, 103] width 51 height 17
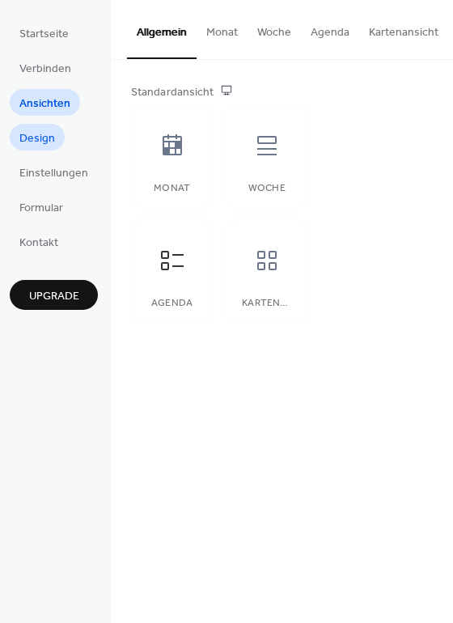
click at [37, 134] on span "Design" at bounding box center [37, 138] width 36 height 17
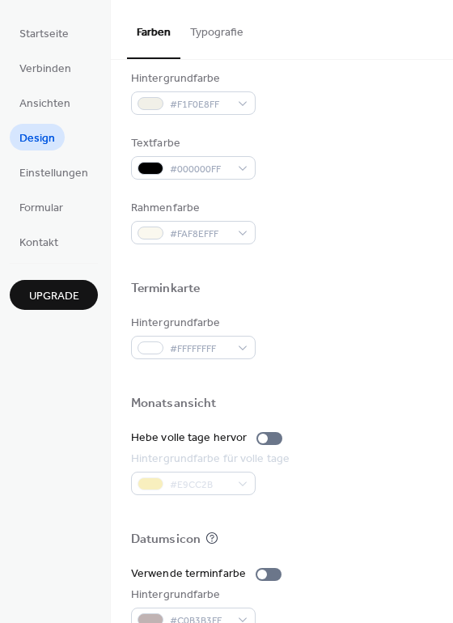
scroll to position [693, 0]
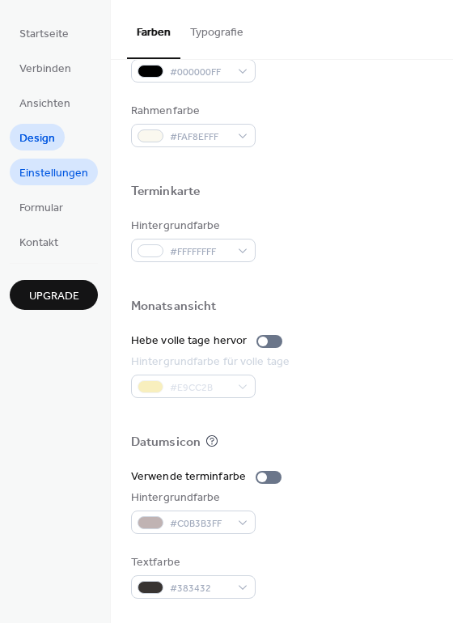
click at [49, 172] on span "Einstellungen" at bounding box center [53, 173] width 69 height 17
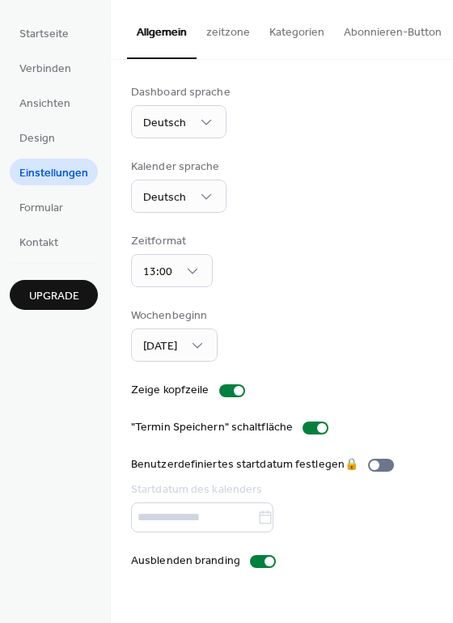
click at [283, 36] on button "Kategorien" at bounding box center [297, 28] width 74 height 57
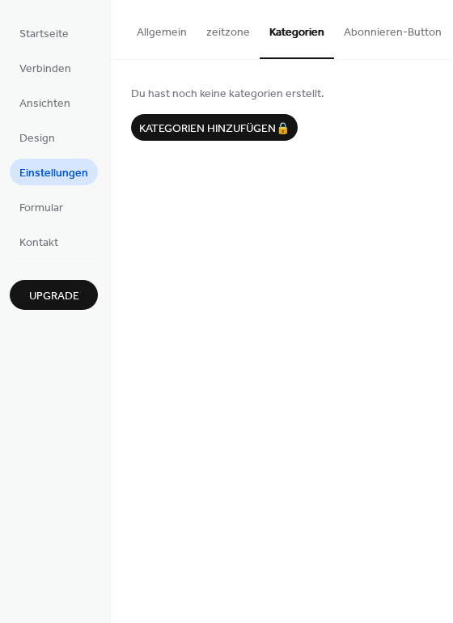
click at [209, 39] on button "zeitzone" at bounding box center [228, 28] width 63 height 57
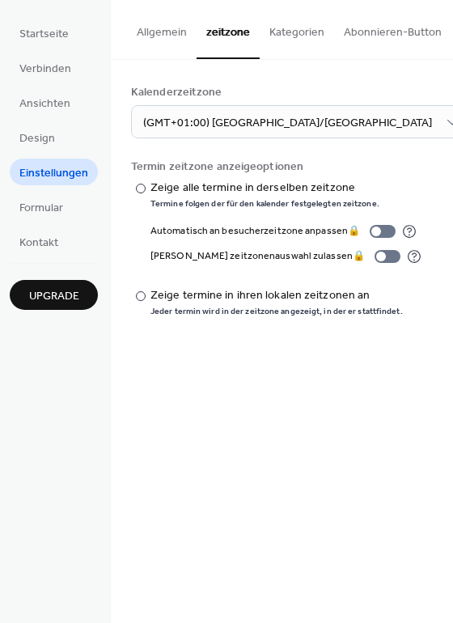
click at [380, 30] on button "Abonnieren-Button" at bounding box center [392, 28] width 117 height 57
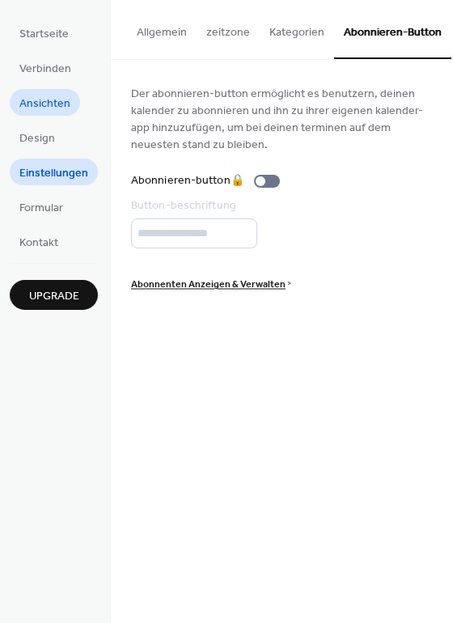
click at [44, 96] on span "Ansichten" at bounding box center [44, 103] width 51 height 17
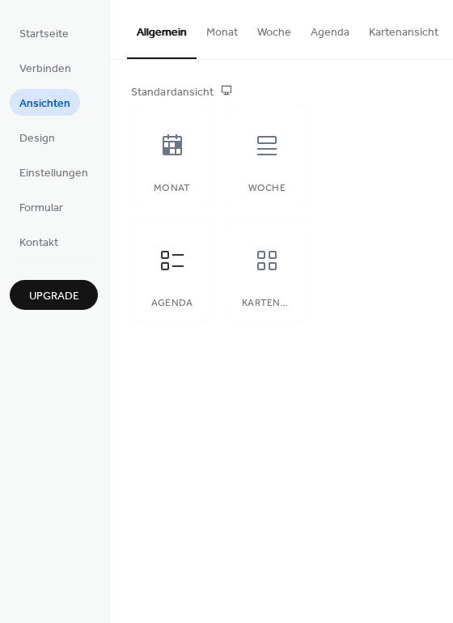
click at [414, 30] on button "Kartenansicht" at bounding box center [403, 28] width 89 height 57
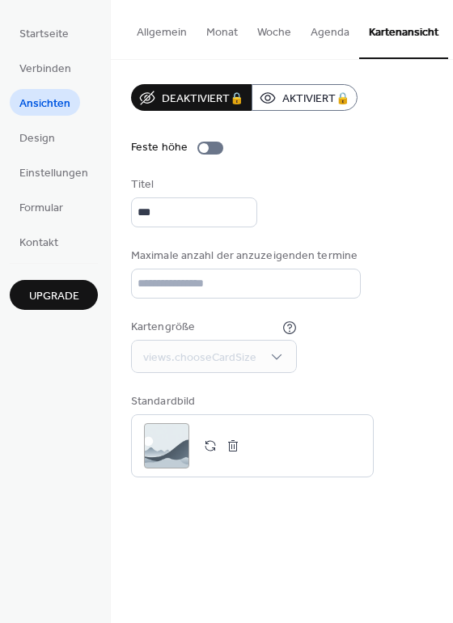
click at [305, 32] on button "Agenda" at bounding box center [330, 28] width 58 height 57
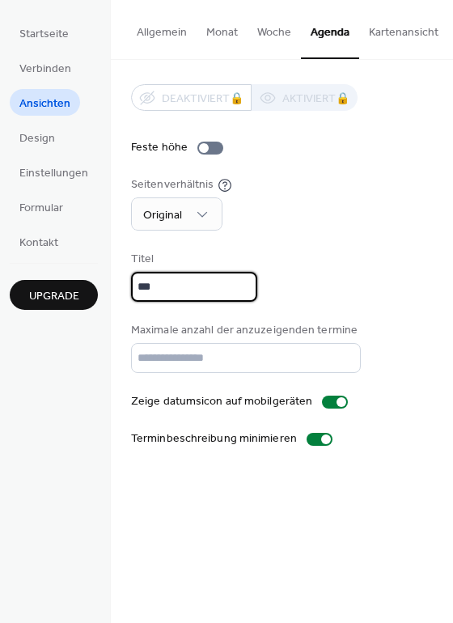
click at [173, 287] on input "***" at bounding box center [194, 287] width 126 height 30
drag, startPoint x: 174, startPoint y: 288, endPoint x: 124, endPoint y: 287, distance: 50.2
click at [131, 287] on input "***" at bounding box center [194, 287] width 126 height 30
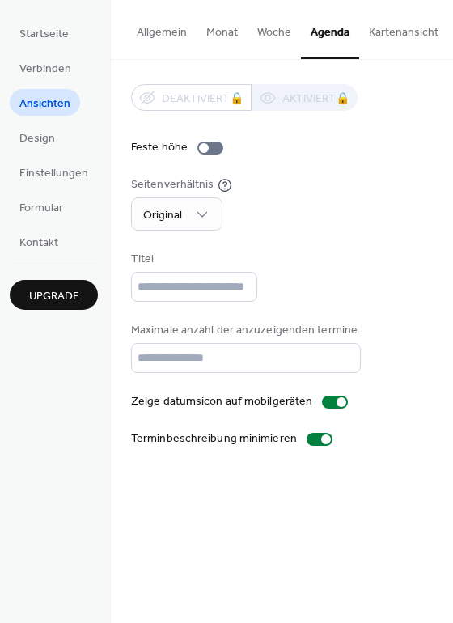
click at [367, 282] on div "Titel" at bounding box center [282, 276] width 302 height 51
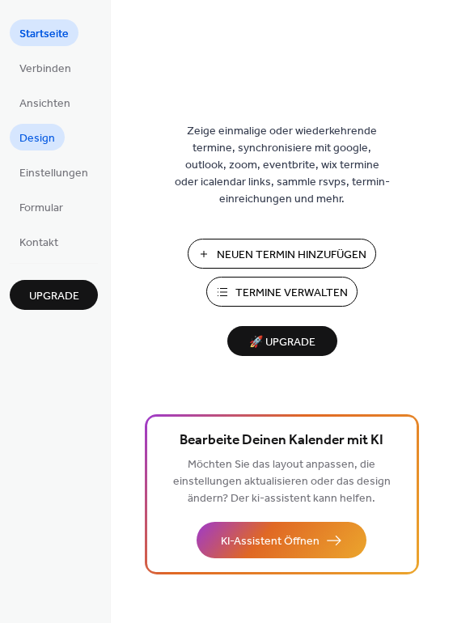
click at [40, 141] on span "Design" at bounding box center [37, 138] width 36 height 17
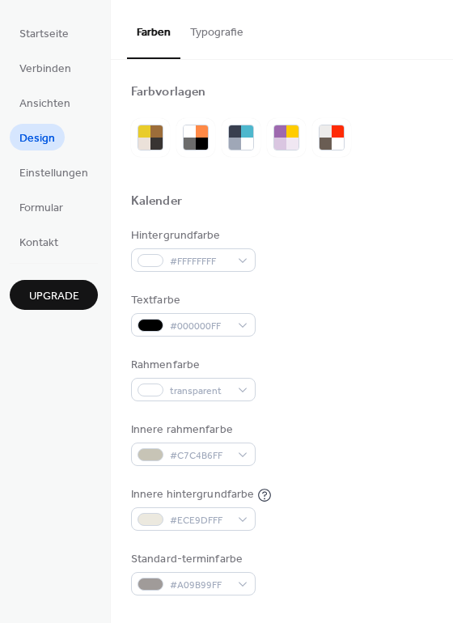
click at [219, 32] on button "Typografie" at bounding box center [216, 28] width 73 height 57
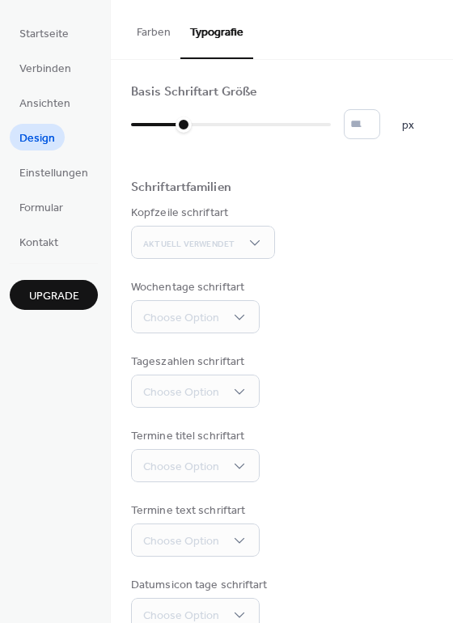
scroll to position [112, 0]
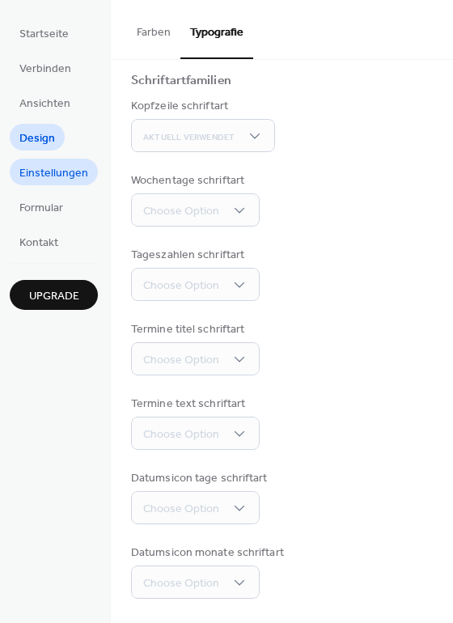
click at [47, 160] on link "Einstellungen" at bounding box center [54, 172] width 88 height 27
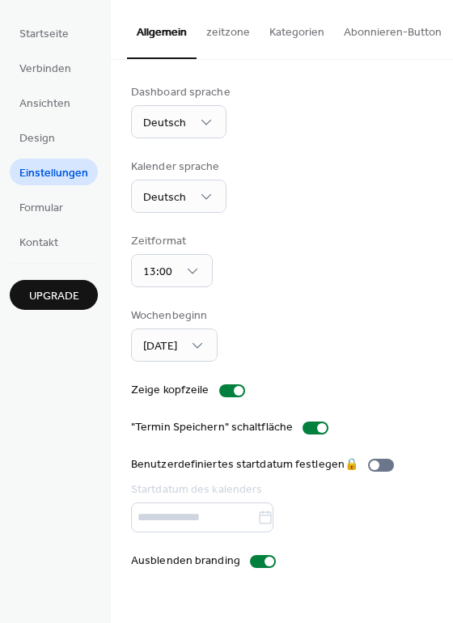
click at [381, 31] on button "Abonnieren-Button" at bounding box center [392, 28] width 117 height 57
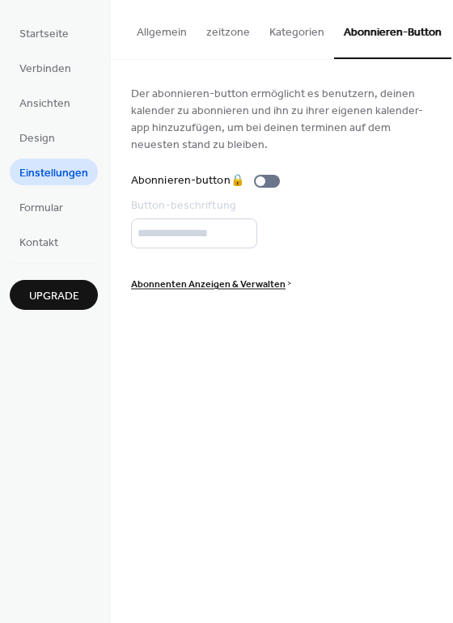
click at [282, 30] on button "Kategorien" at bounding box center [297, 28] width 74 height 57
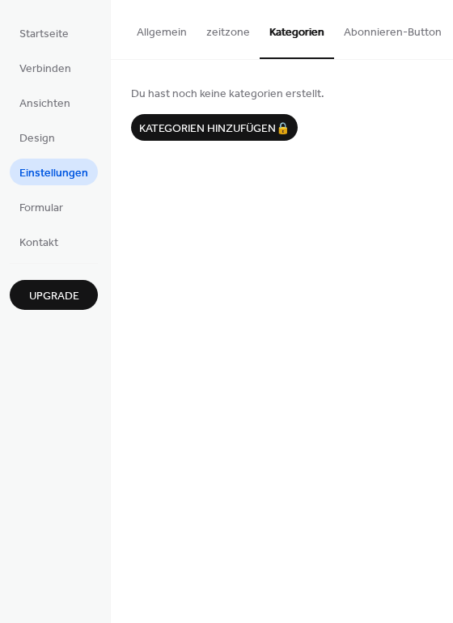
click at [242, 28] on button "zeitzone" at bounding box center [228, 28] width 63 height 57
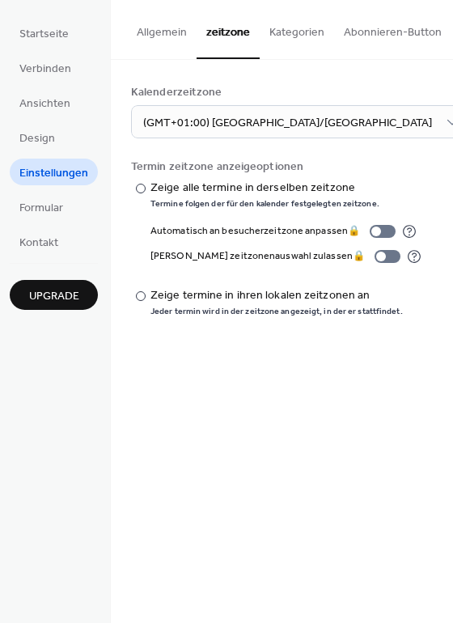
click at [163, 28] on button "Allgemein" at bounding box center [162, 28] width 70 height 57
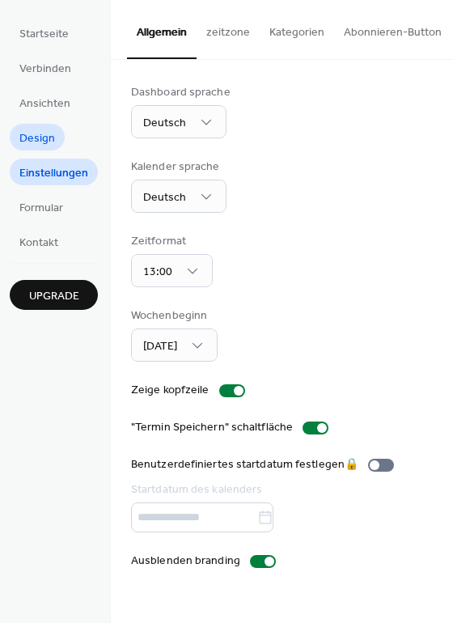
click at [52, 131] on span "Design" at bounding box center [37, 138] width 36 height 17
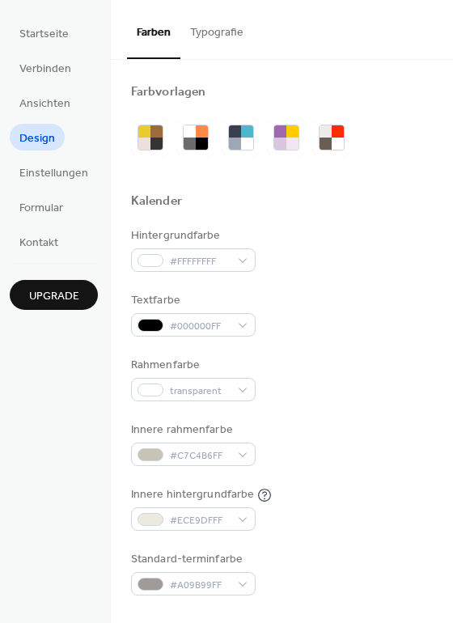
click at [231, 33] on button "Typografie" at bounding box center [216, 28] width 73 height 57
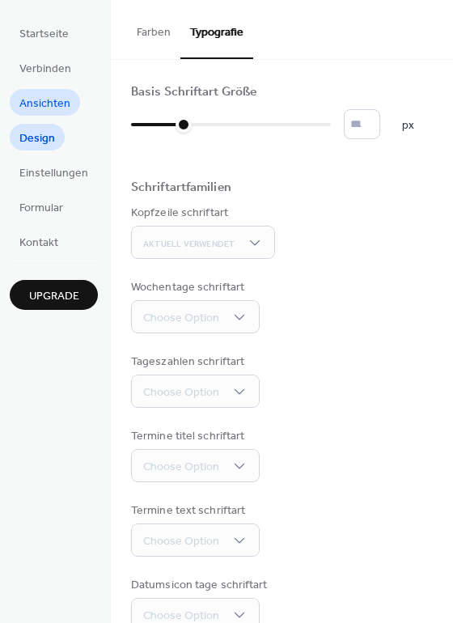
click at [38, 110] on span "Ansichten" at bounding box center [44, 103] width 51 height 17
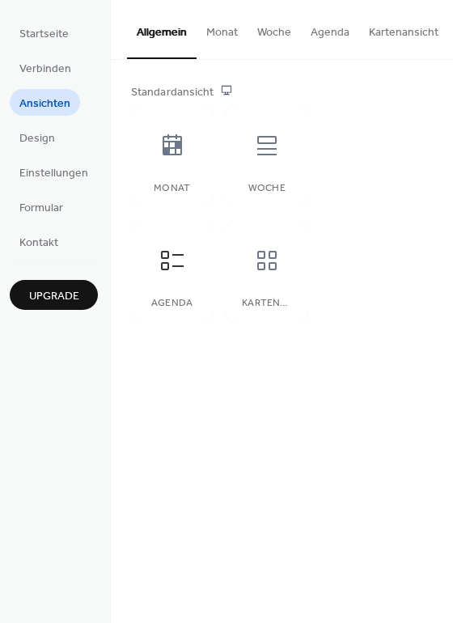
click at [333, 25] on button "Agenda" at bounding box center [330, 28] width 58 height 57
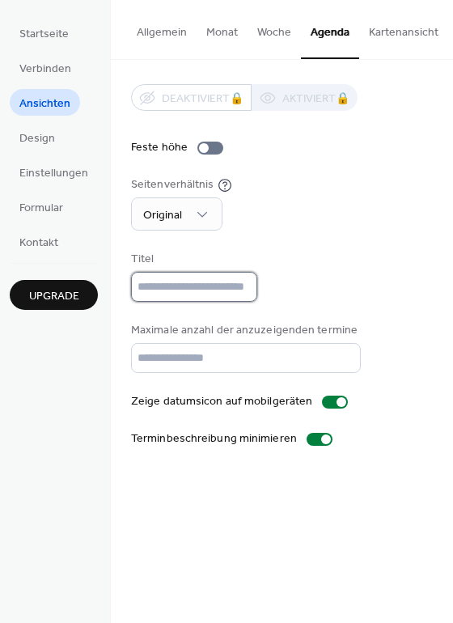
click at [230, 291] on input "text" at bounding box center [194, 287] width 126 height 30
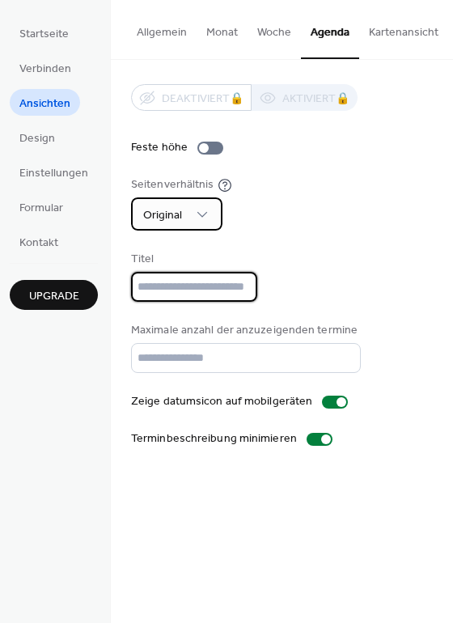
click at [214, 215] on div "Original" at bounding box center [176, 213] width 91 height 33
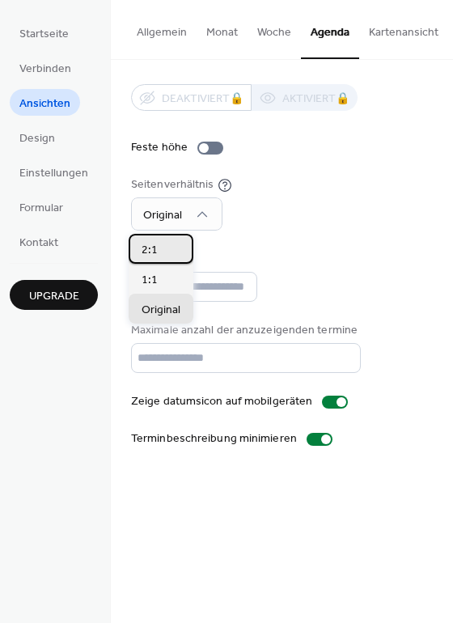
click at [183, 245] on div "2:1" at bounding box center [161, 249] width 65 height 30
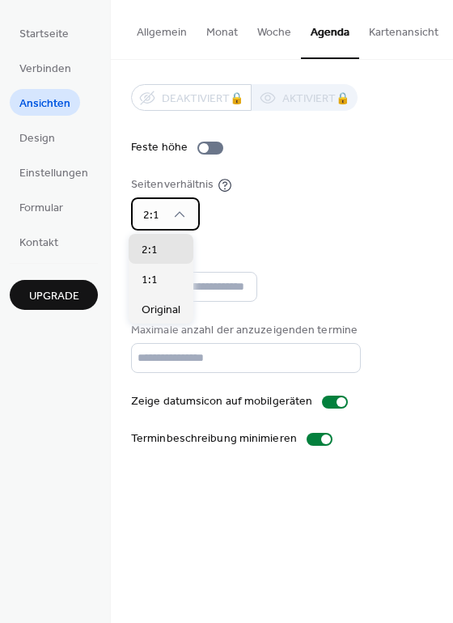
click at [185, 221] on div "2:1" at bounding box center [165, 213] width 69 height 33
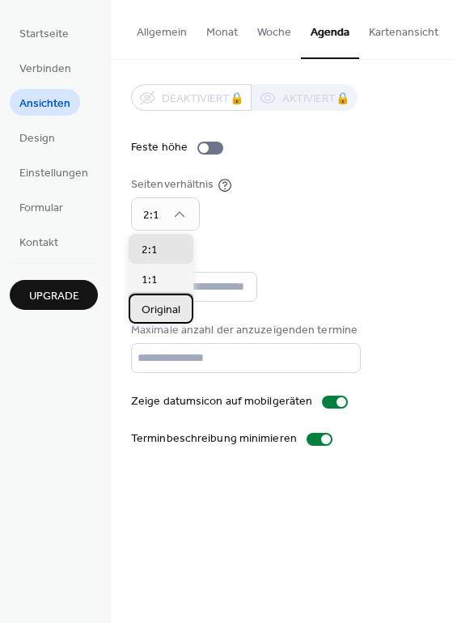
click at [179, 301] on div "Original" at bounding box center [161, 309] width 65 height 30
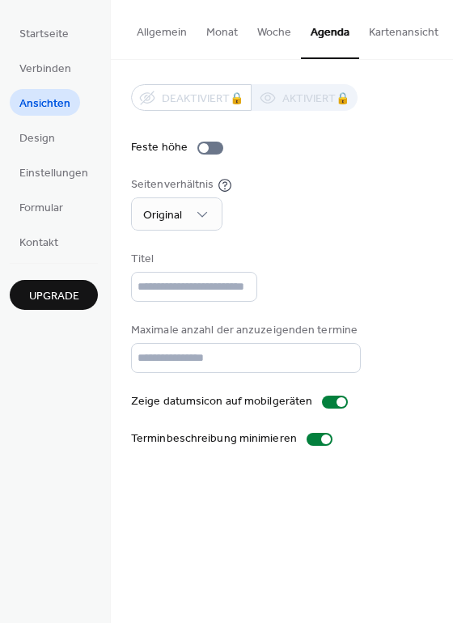
click at [302, 231] on div "Deaktiviert 🔒 Aktiviert 🔒 Feste höhe Seitenverhältnis Original Titel Maximale a…" at bounding box center [282, 265] width 302 height 363
click at [337, 407] on div at bounding box center [342, 402] width 10 height 10
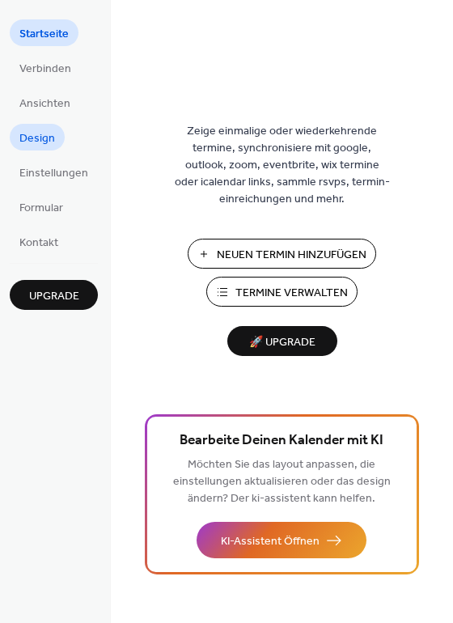
click at [44, 138] on span "Design" at bounding box center [37, 138] width 36 height 17
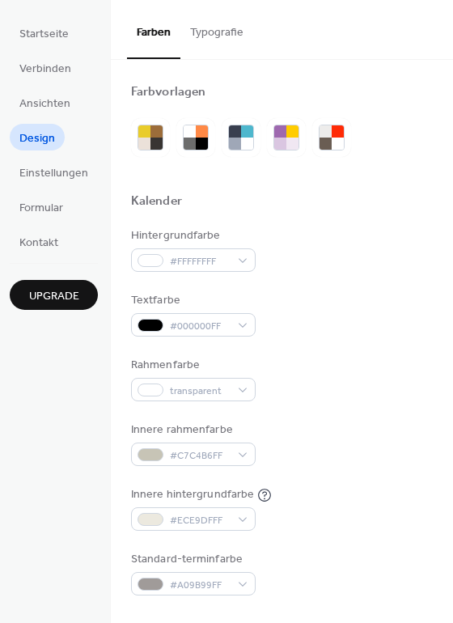
click at [206, 26] on button "Typografie" at bounding box center [216, 28] width 73 height 57
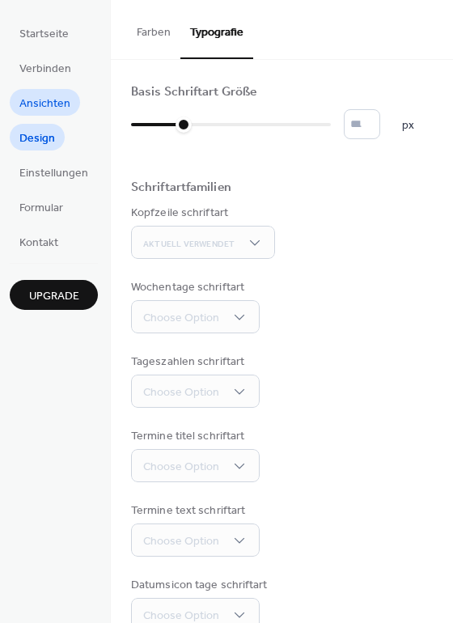
click at [31, 103] on span "Ansichten" at bounding box center [44, 103] width 51 height 17
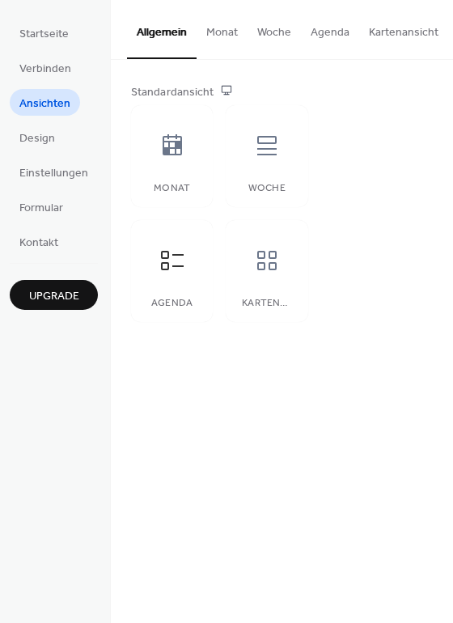
click at [316, 30] on button "Agenda" at bounding box center [330, 28] width 58 height 57
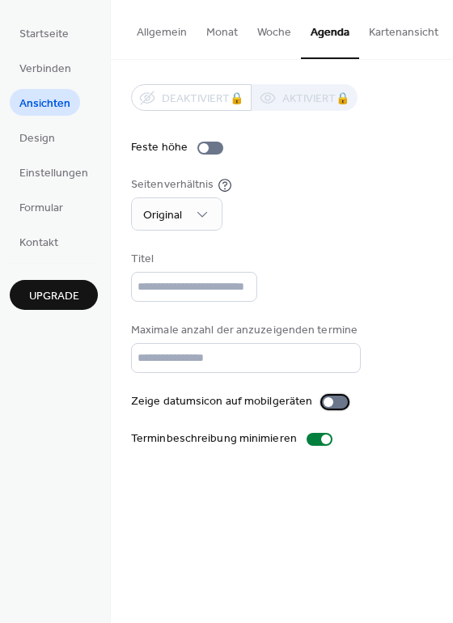
click at [328, 409] on div at bounding box center [335, 402] width 26 height 13
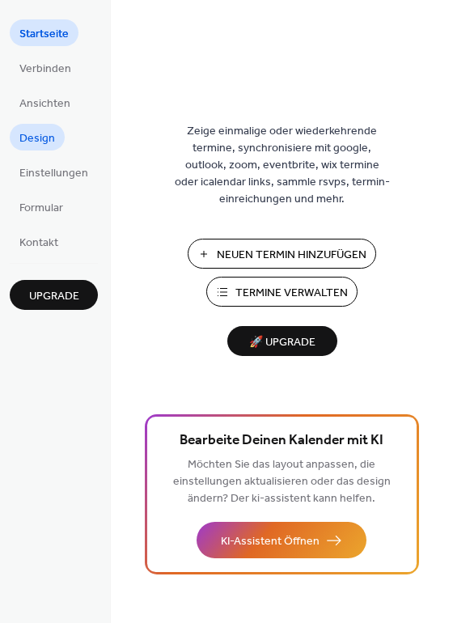
click at [48, 136] on span "Design" at bounding box center [37, 138] width 36 height 17
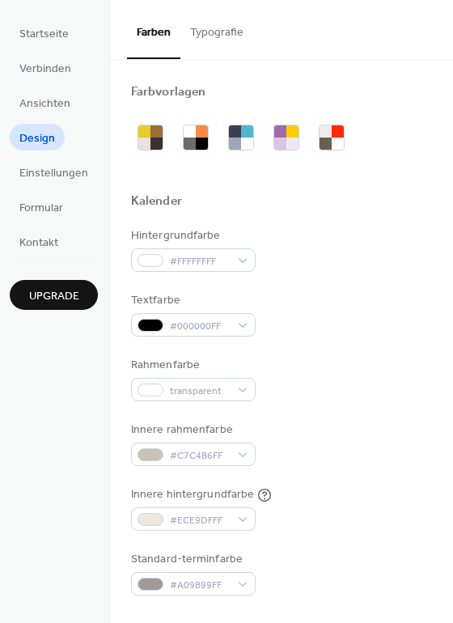
click at [236, 32] on button "Typografie" at bounding box center [216, 28] width 73 height 57
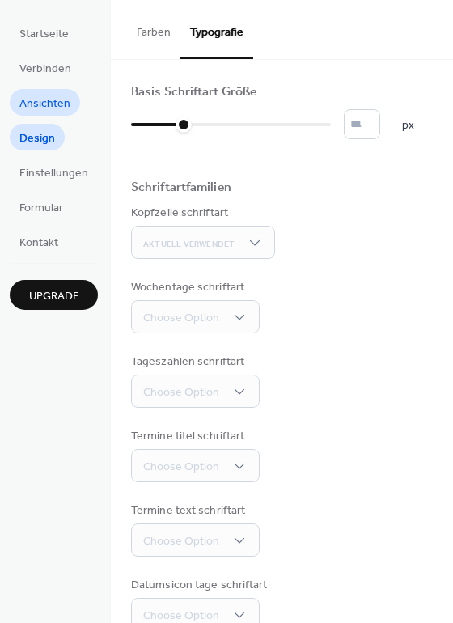
click at [42, 110] on span "Ansichten" at bounding box center [44, 103] width 51 height 17
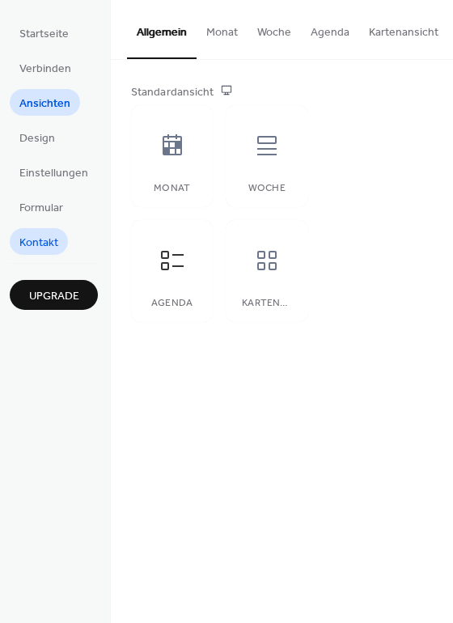
click at [40, 241] on span "Kontakt" at bounding box center [38, 243] width 39 height 17
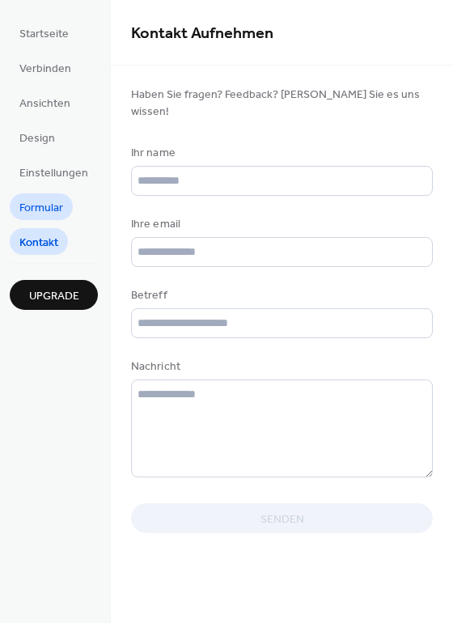
click at [43, 206] on span "Formular" at bounding box center [41, 208] width 44 height 17
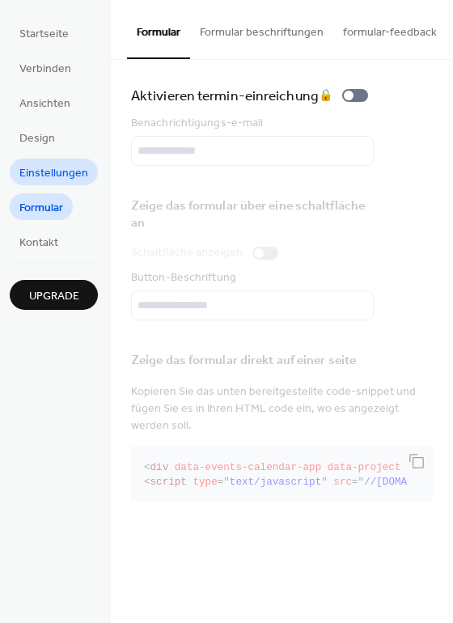
click at [44, 178] on span "Einstellungen" at bounding box center [53, 173] width 69 height 17
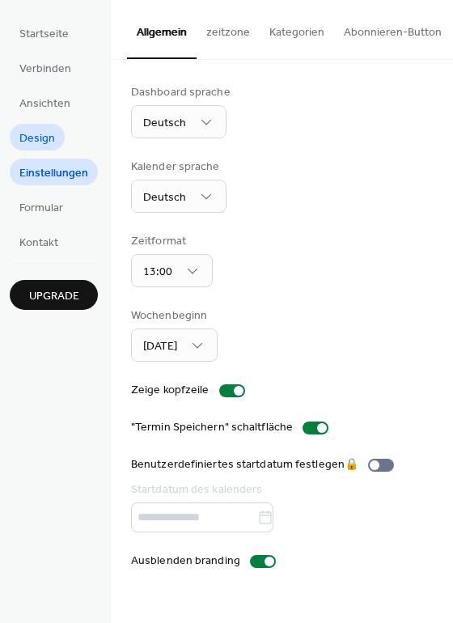
click at [62, 134] on link "Design" at bounding box center [37, 137] width 55 height 27
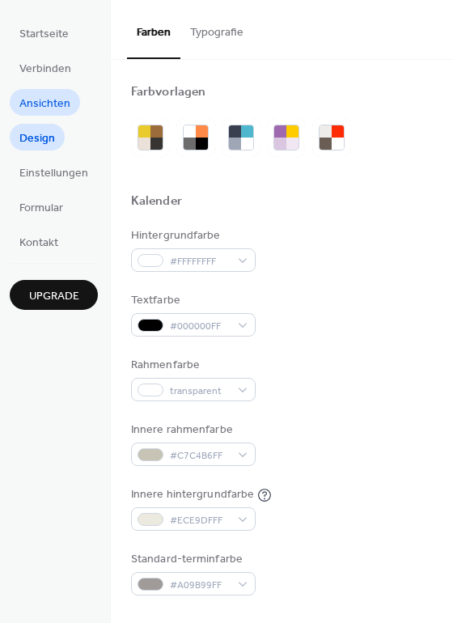
click at [45, 111] on span "Ansichten" at bounding box center [44, 103] width 51 height 17
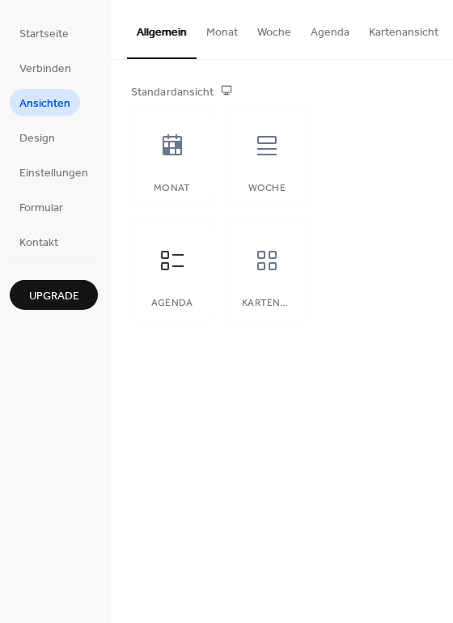
click at [333, 27] on button "Agenda" at bounding box center [330, 28] width 58 height 57
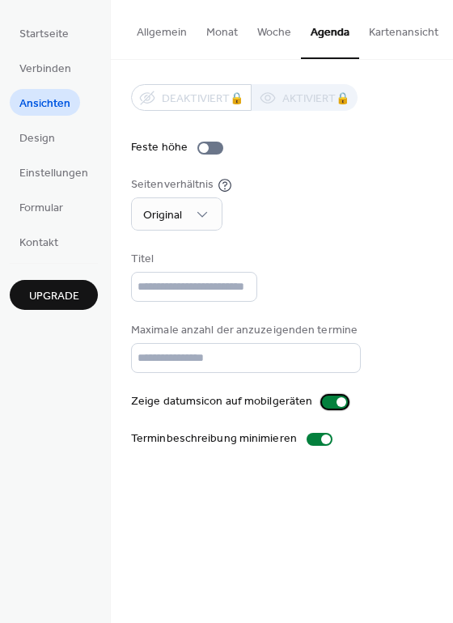
click at [337, 407] on div at bounding box center [342, 402] width 10 height 10
